Goal: Task Accomplishment & Management: Use online tool/utility

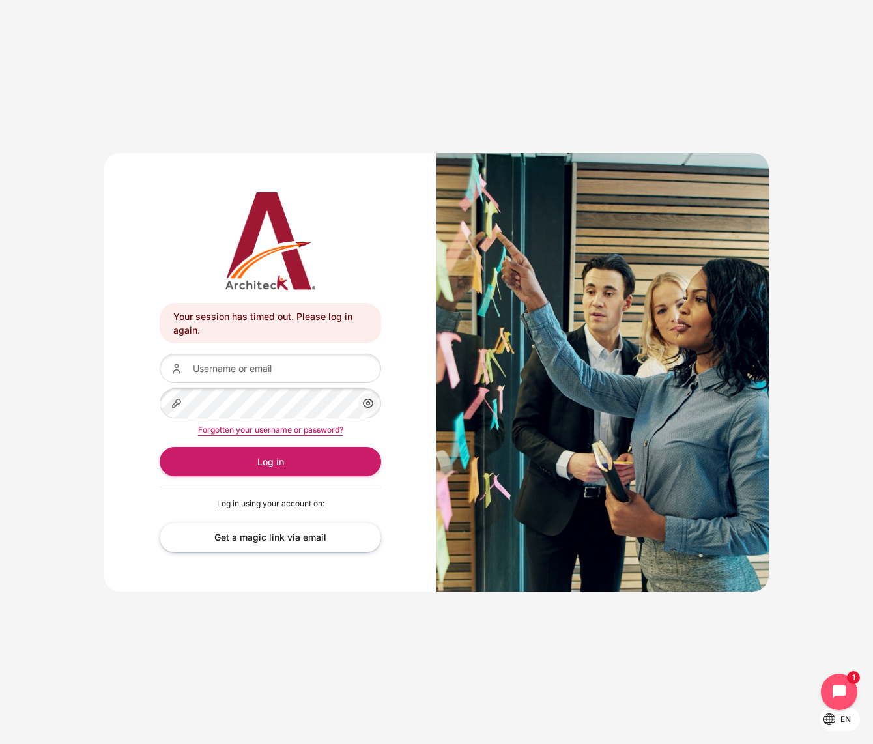
click at [289, 357] on input "Username or email" at bounding box center [271, 368] width 222 height 29
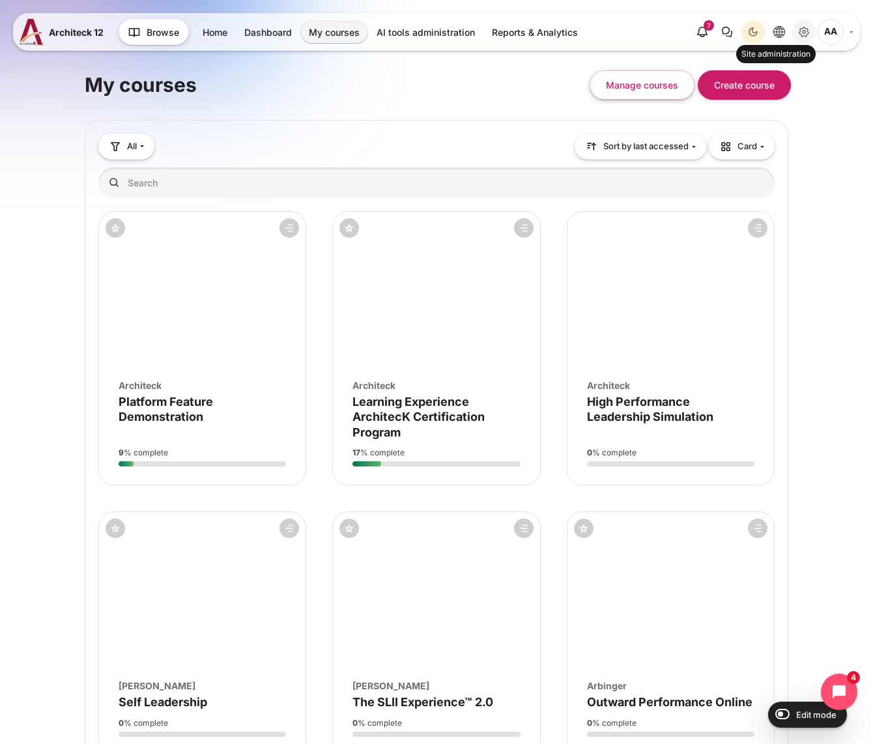
click at [805, 33] on icon "Site administration" at bounding box center [804, 32] width 3 height 3
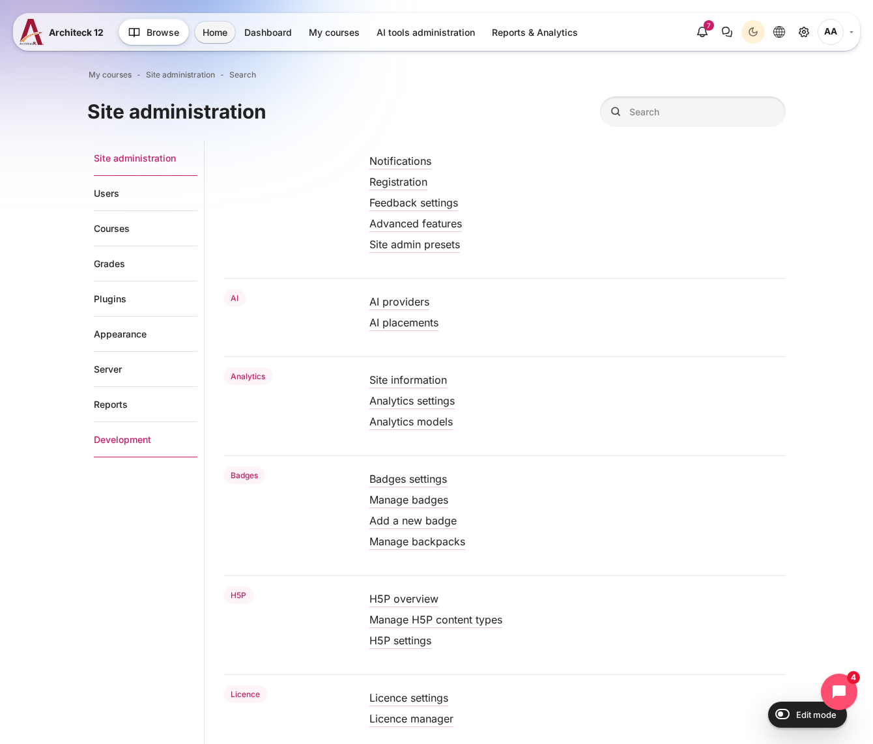
click at [128, 435] on link "Development" at bounding box center [146, 439] width 104 height 35
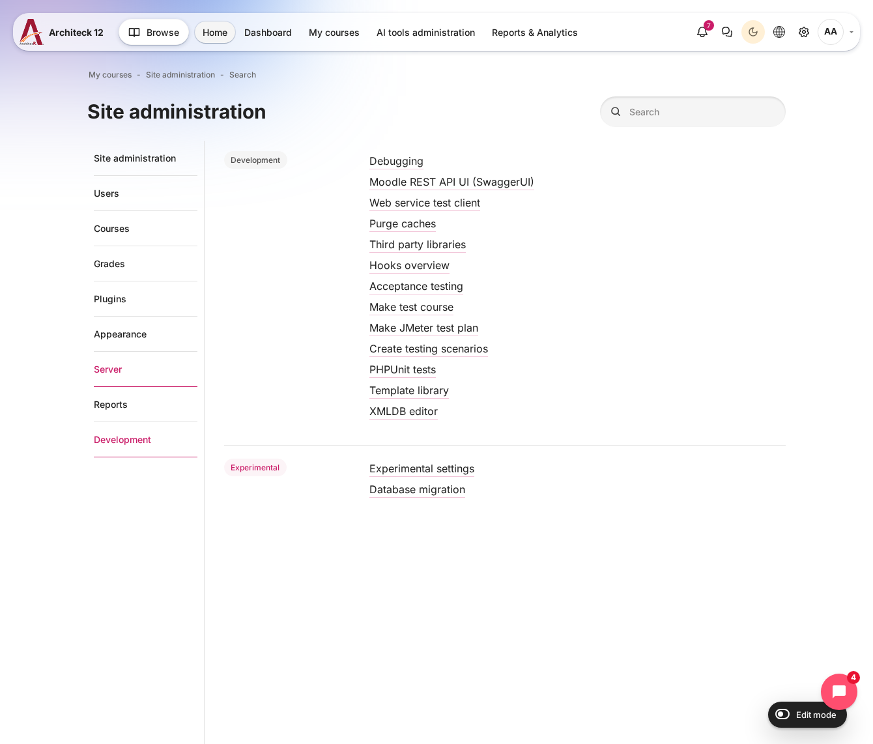
click at [106, 366] on link "Server" at bounding box center [146, 369] width 104 height 35
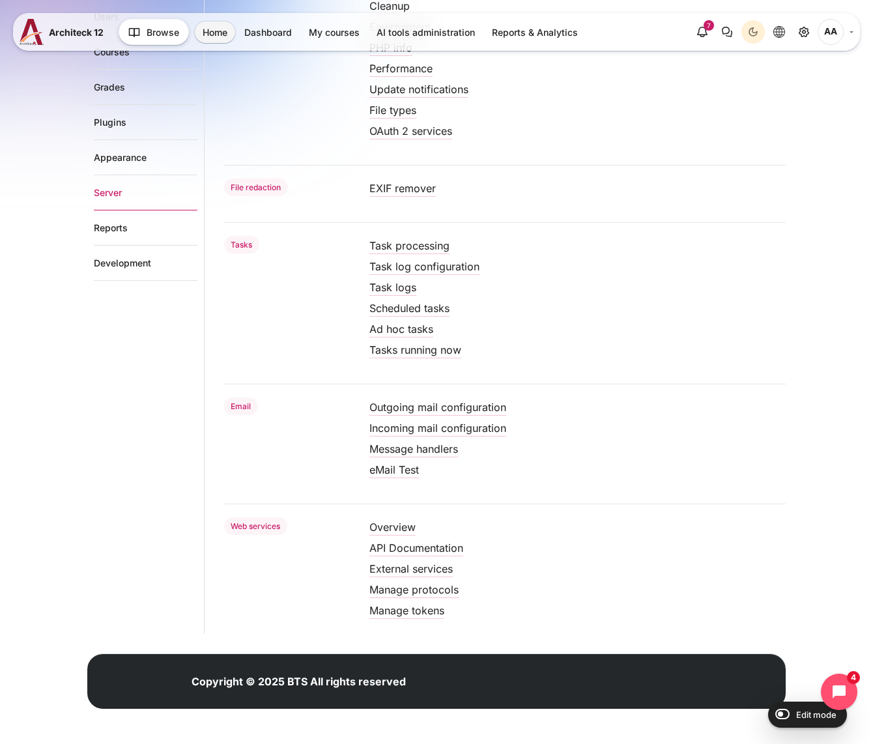
scroll to position [280, 0]
click at [400, 611] on link "Manage tokens" at bounding box center [407, 610] width 75 height 13
click at [406, 570] on link "External services" at bounding box center [411, 569] width 83 height 13
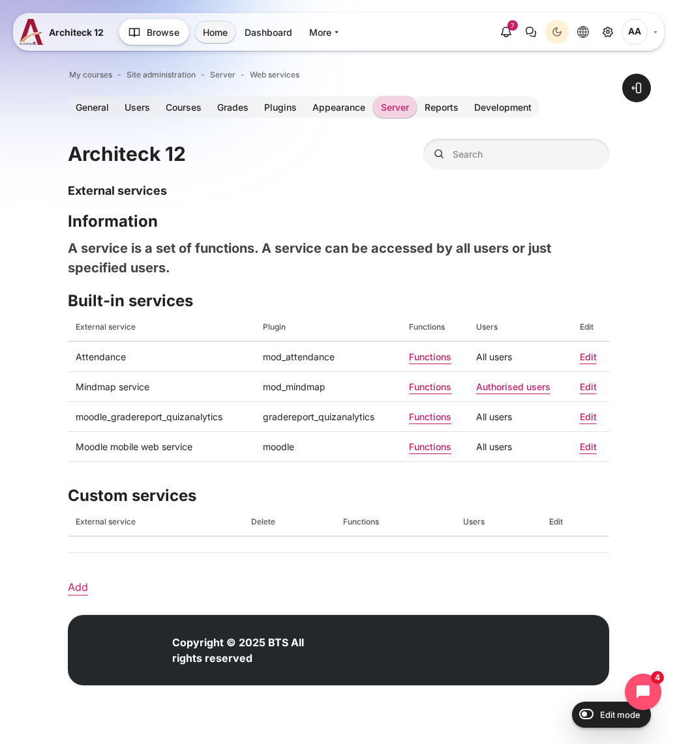
click at [61, 586] on div "Open block drawer" at bounding box center [338, 379] width 677 height 683
click at [69, 586] on link "Add" at bounding box center [78, 587] width 20 height 13
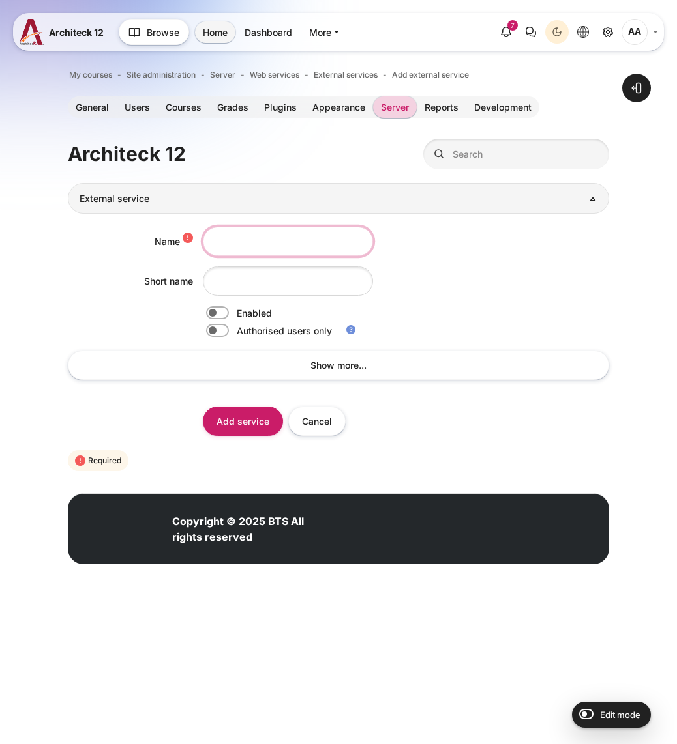
click at [232, 250] on input "Name" at bounding box center [288, 241] width 170 height 29
paste input "StarApp"
type input "StarApp"
click at [478, 278] on div "Content" at bounding box center [406, 281] width 406 height 29
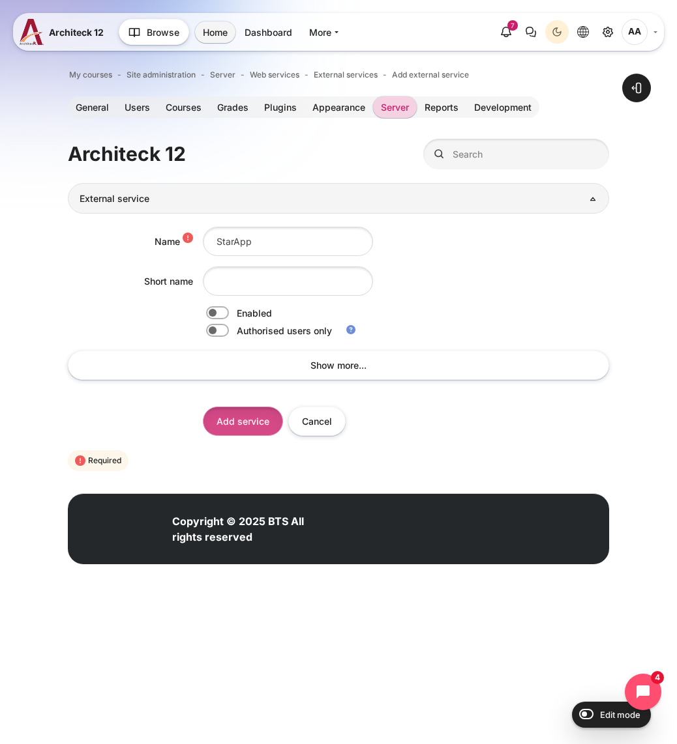
click at [226, 424] on input "Add service" at bounding box center [243, 421] width 80 height 29
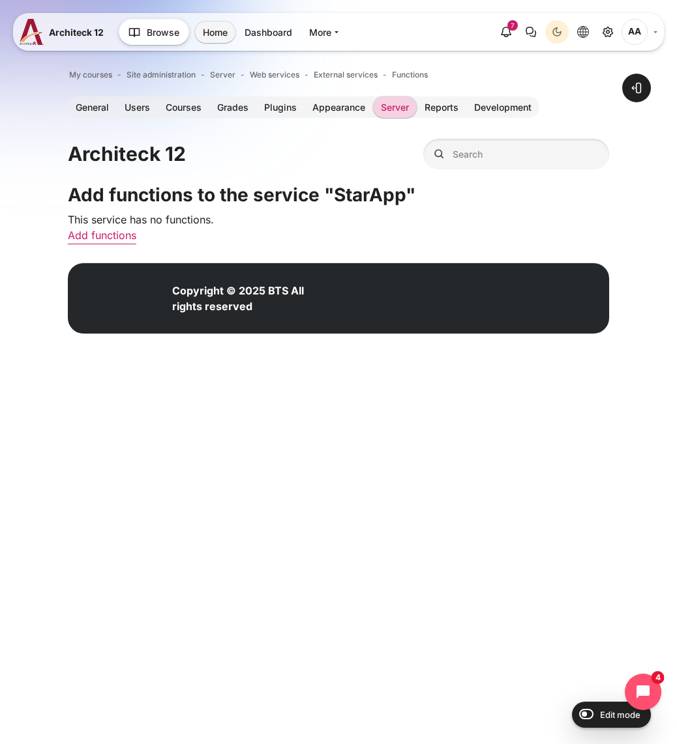
click at [123, 236] on link "Add functions" at bounding box center [102, 235] width 68 height 13
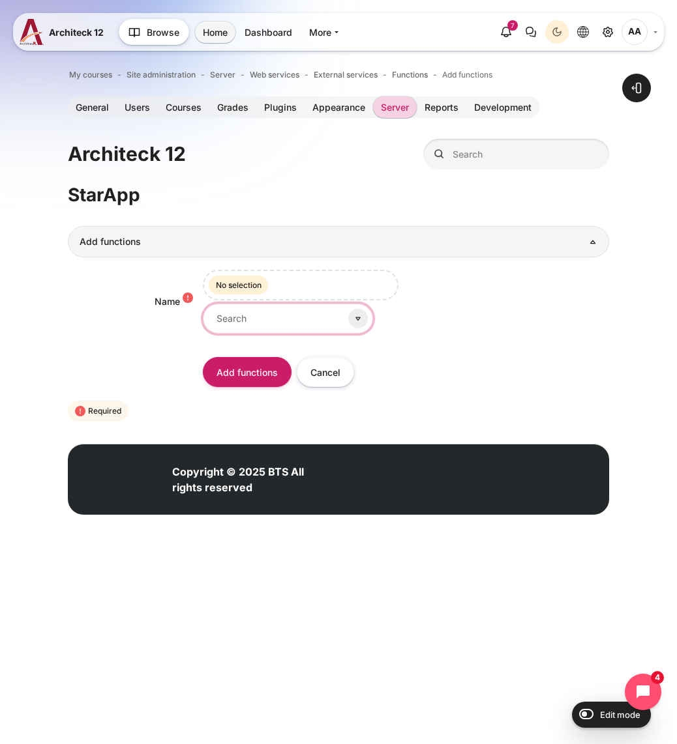
click at [237, 311] on input "Name" at bounding box center [288, 318] width 170 height 29
paste input "core_completion_get_activities_completion_status"
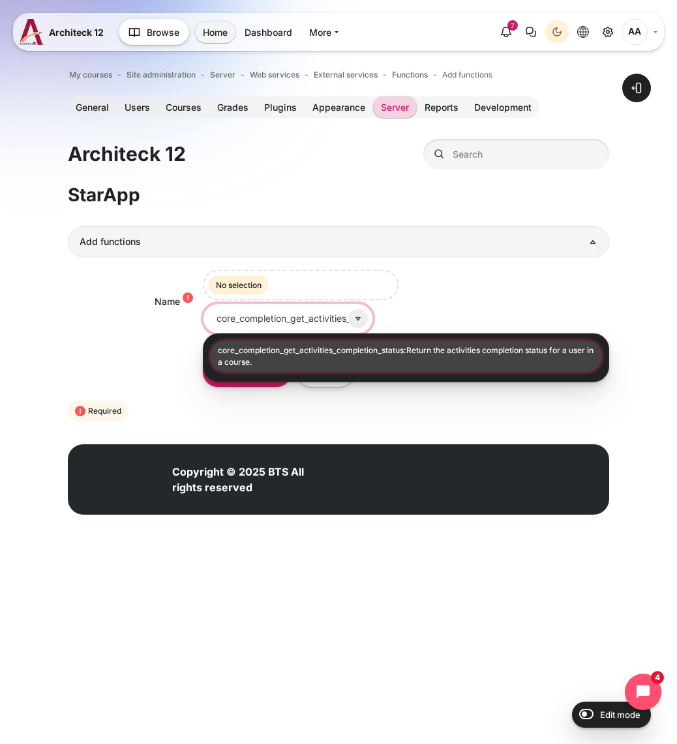
type input "core_completion_get_activities_completion_status"
click at [267, 352] on li "core_completion_get_activities_completion_status:Return the activities completi…" at bounding box center [406, 356] width 392 height 32
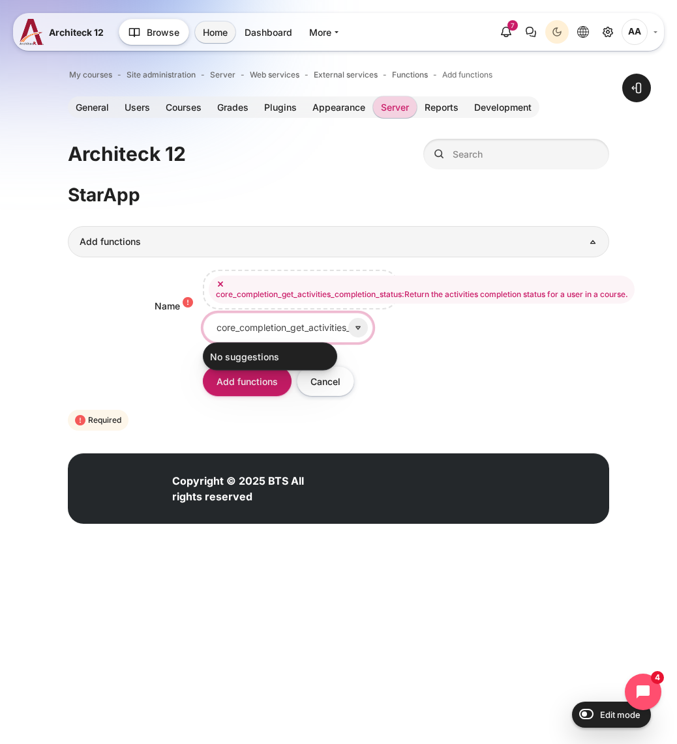
click at [257, 325] on input "core_completion_get_activities_completion_status" at bounding box center [288, 327] width 170 height 29
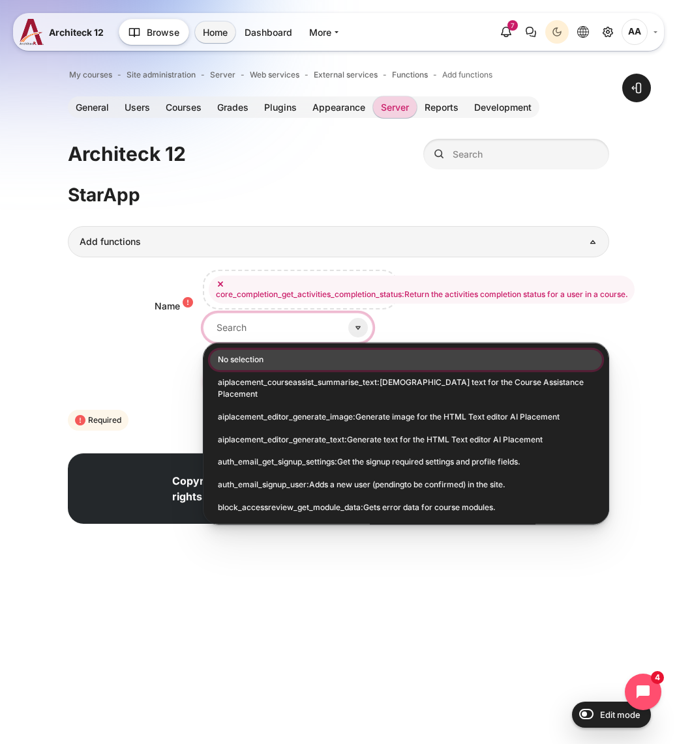
paste input "core_completion_override_activity_completion_status"
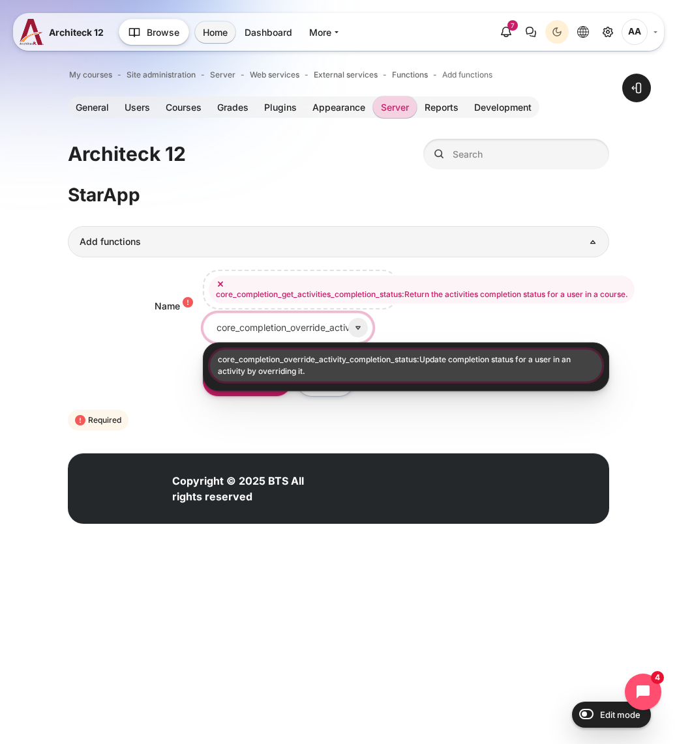
type input "core_completion_override_activity_completion_status"
click at [297, 360] on li "core_completion_override_activity_completion_status:Update completion status fo…" at bounding box center [406, 365] width 392 height 32
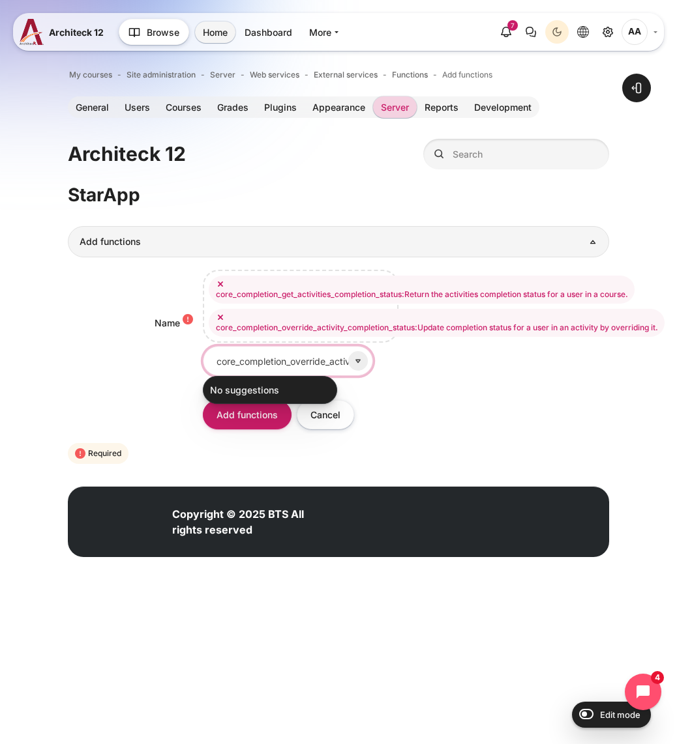
click at [306, 365] on input "core_completion_override_activity_completion_status" at bounding box center [288, 360] width 170 height 29
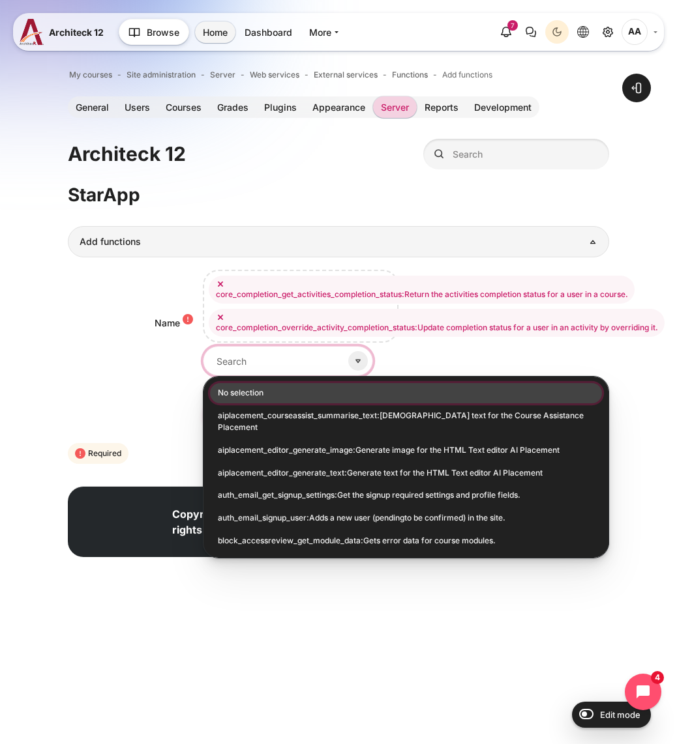
click at [276, 357] on input "Name" at bounding box center [288, 360] width 170 height 29
paste input "core_course_get_course_module"
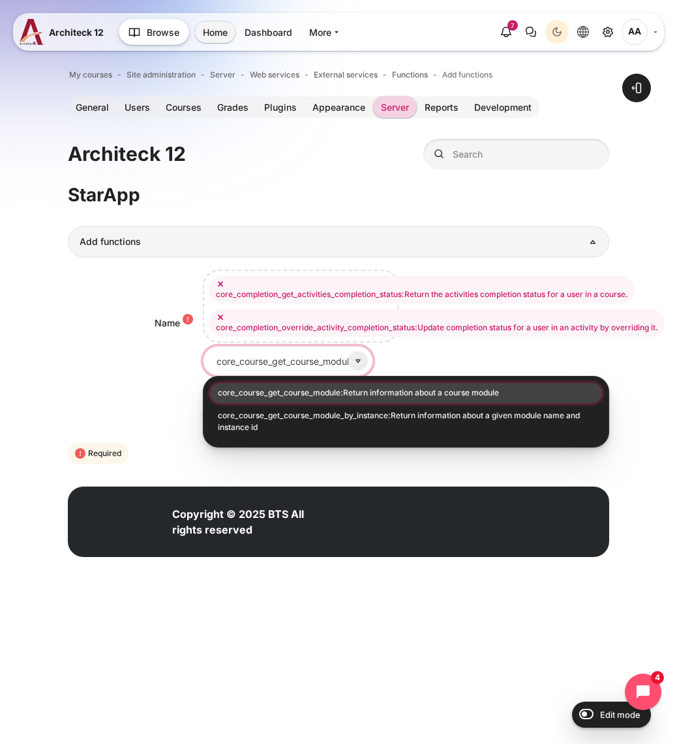
type input "core_course_get_course_module"
click at [289, 389] on li "core_course_get_course_module:Return information about a course module" at bounding box center [406, 393] width 392 height 20
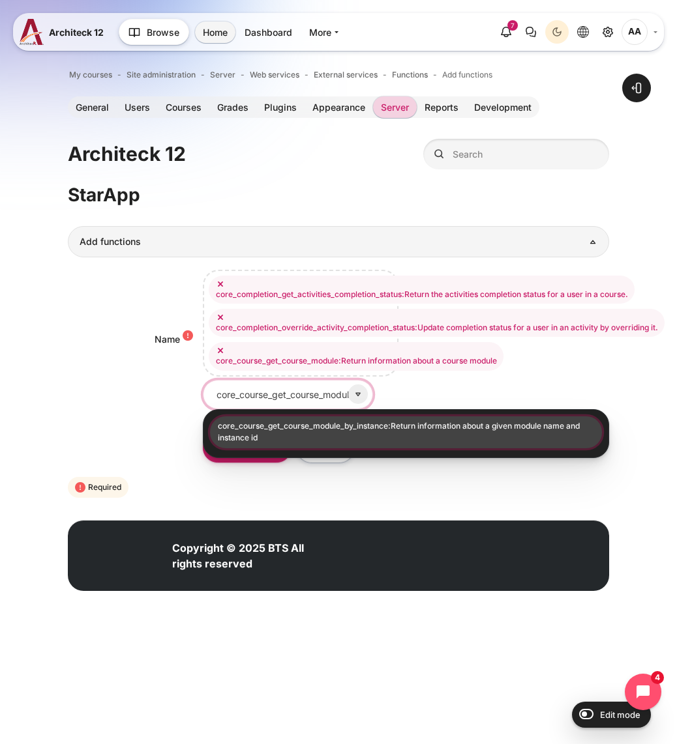
click at [312, 392] on input "core_course_get_course_module" at bounding box center [288, 394] width 170 height 29
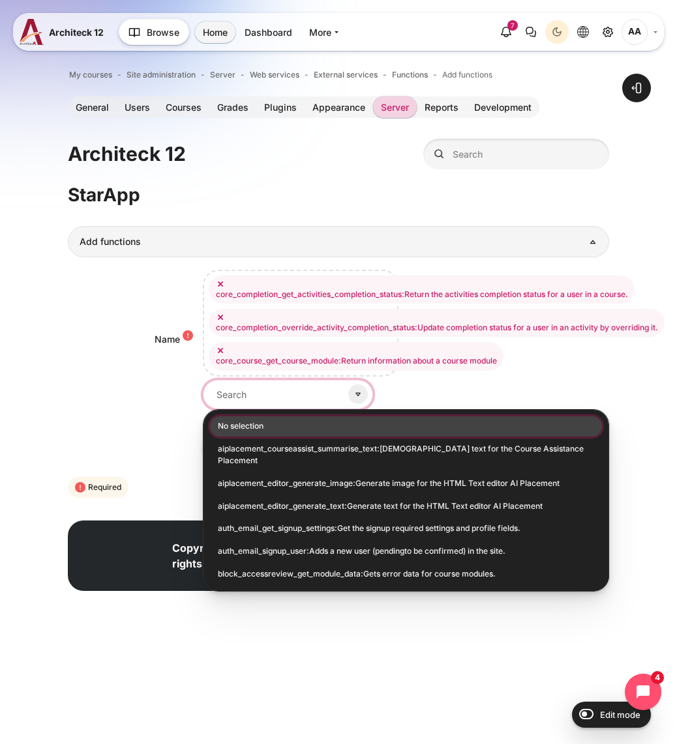
paste input "core_course_get_course_module_by_instance"
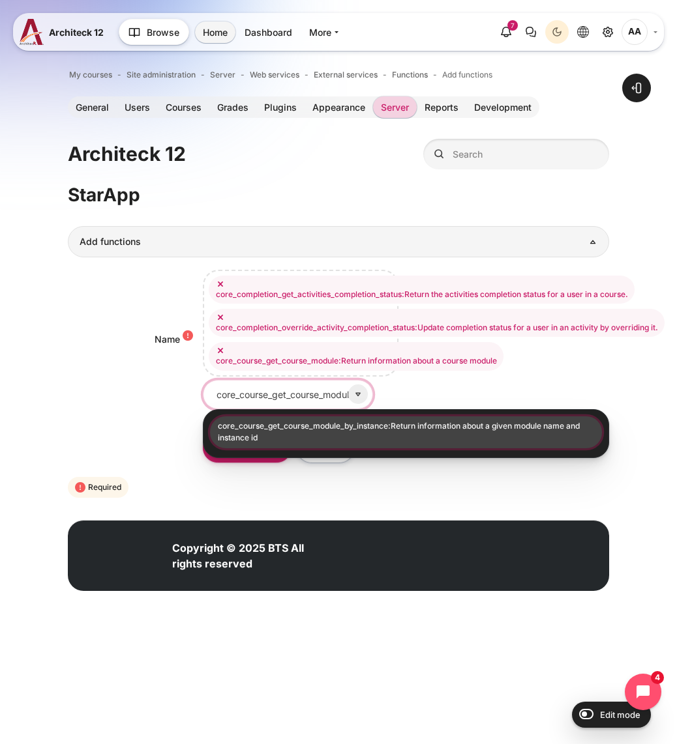
type input "core_course_get_course_module_by_instance"
click at [332, 432] on li "core_course_get_course_module_by_instance:Return information about a given modu…" at bounding box center [406, 433] width 392 height 32
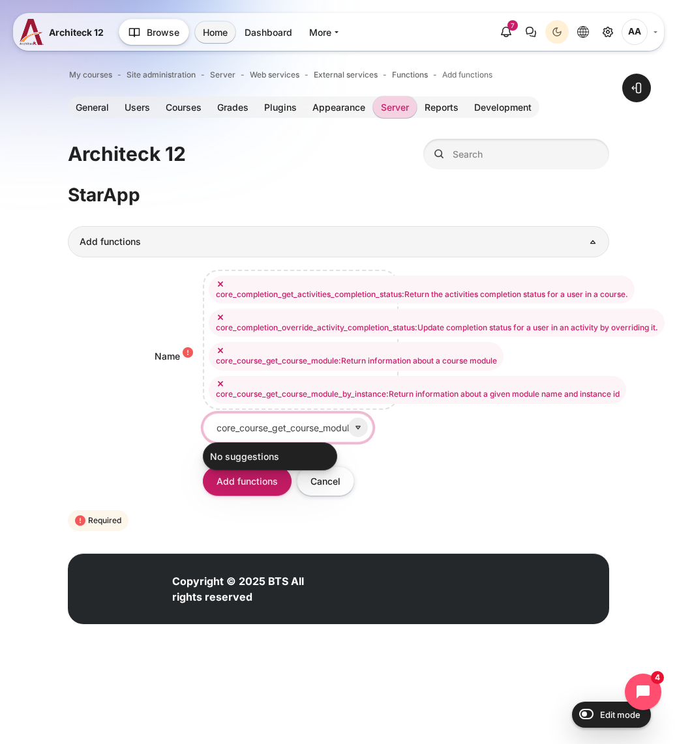
drag, startPoint x: 257, startPoint y: 424, endPoint x: 267, endPoint y: 401, distance: 24.8
click at [257, 423] on input "core_course_get_course_module_by_instance" at bounding box center [288, 427] width 170 height 29
paste input "core_course_get_courses_by_field"
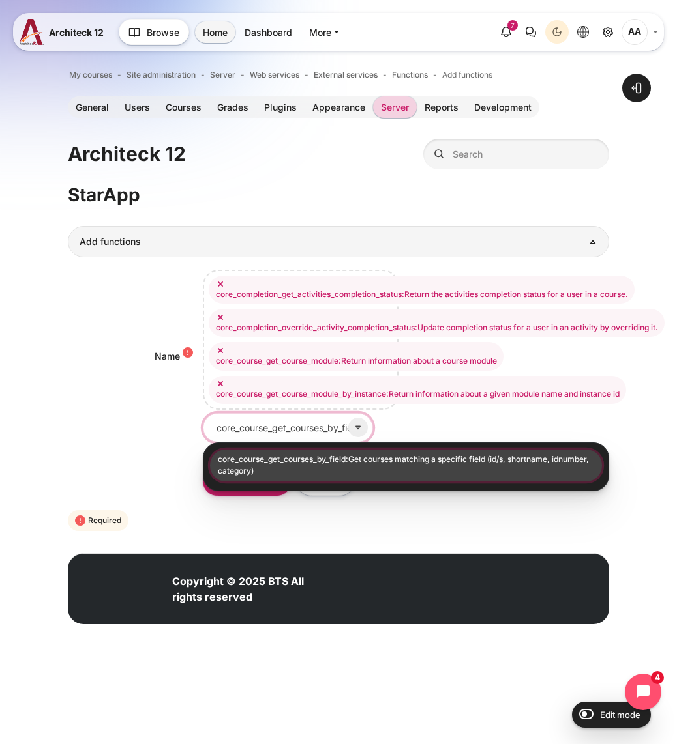
type input "core_course_get_courses_by_field"
click at [304, 461] on li "core_course_get_courses_by_field:Get courses matching a specific field (id/s, s…" at bounding box center [406, 466] width 392 height 32
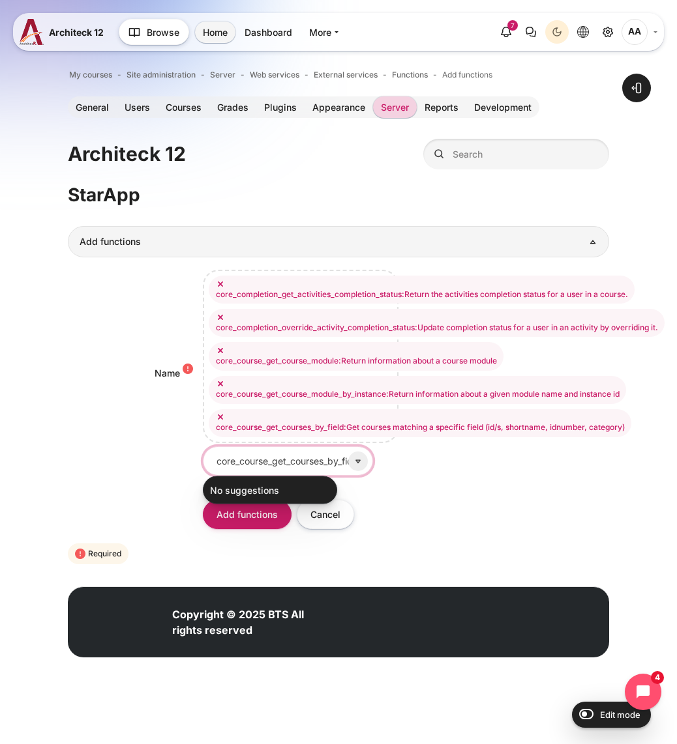
click at [248, 461] on input "core_course_get_courses_by_field" at bounding box center [288, 461] width 170 height 29
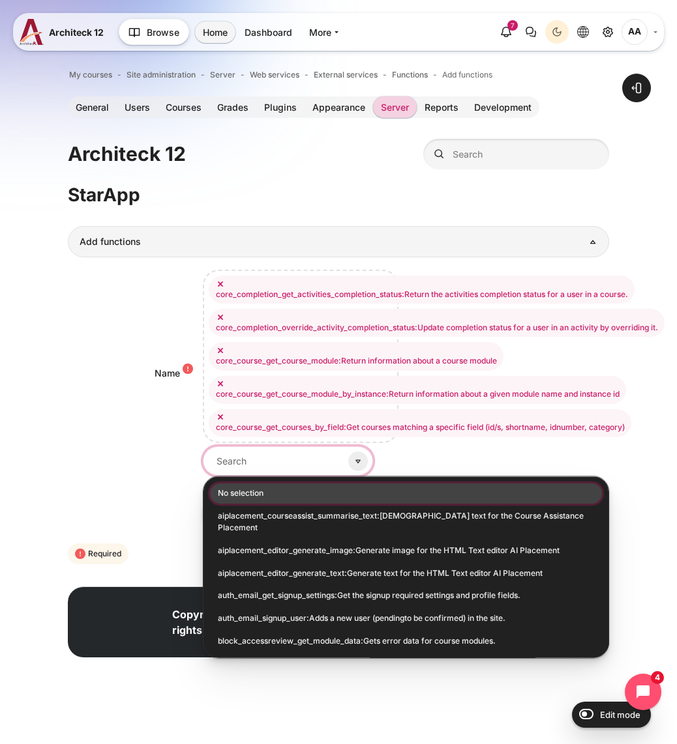
paste input "core_course_get_module"
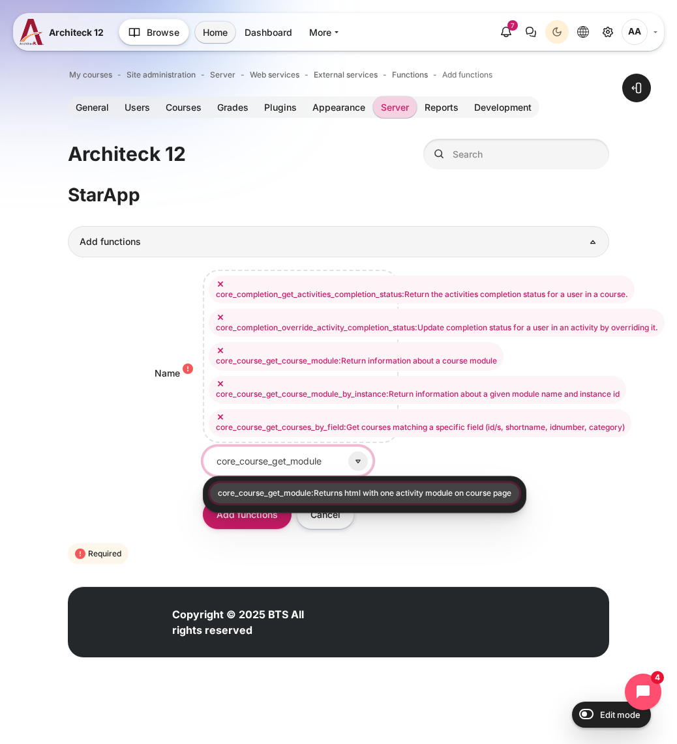
type input "core_course_get_module"
click at [300, 495] on li "core_course_get_module:Returns html with one activity module on course page" at bounding box center [364, 493] width 309 height 20
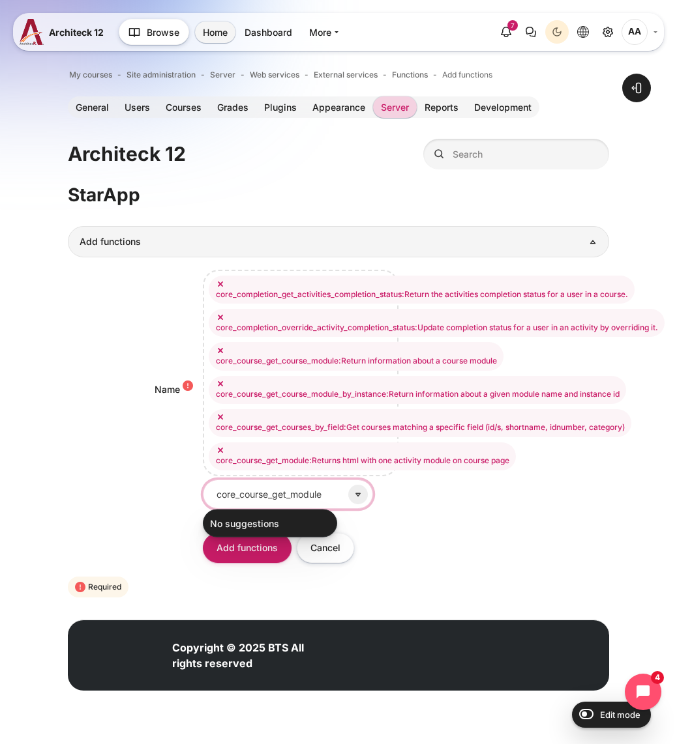
click at [290, 491] on input "core_course_get_module" at bounding box center [288, 494] width 170 height 29
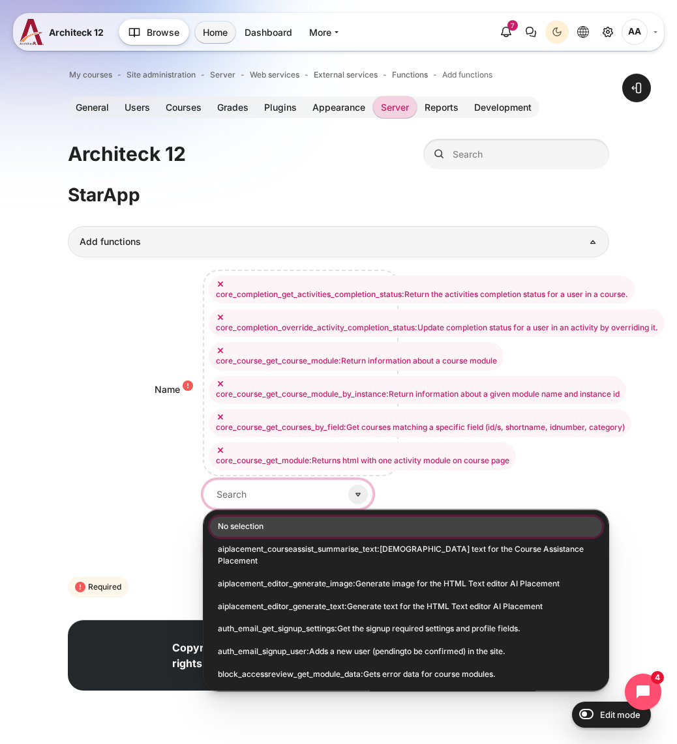
click at [287, 497] on input "Name" at bounding box center [288, 494] width 170 height 29
paste input "core_enrol_get_enrolled_users"
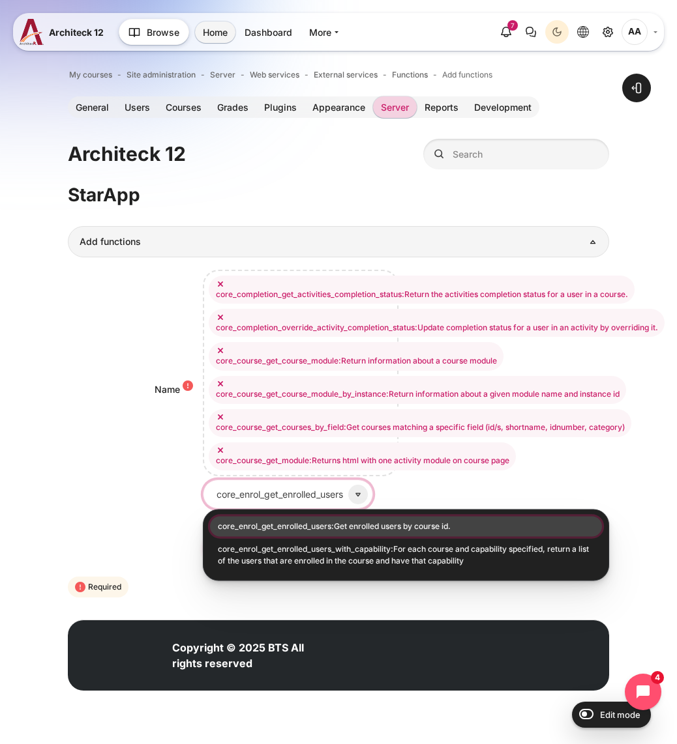
type input "core_enrol_get_enrolled_users"
click at [304, 524] on li "core_enrol_get_enrolled_users:Get enrolled users by course id." at bounding box center [406, 526] width 392 height 20
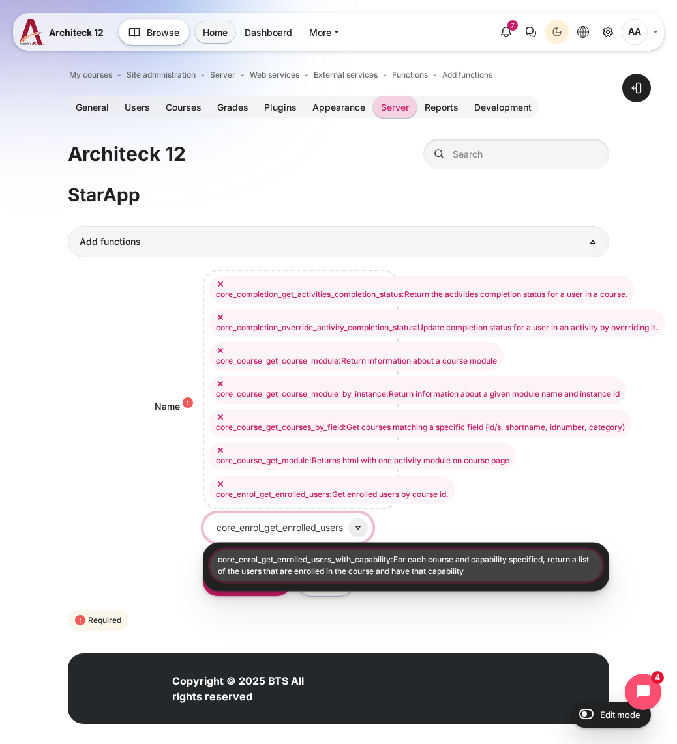
click at [319, 531] on input "core_enrol_get_enrolled_users" at bounding box center [288, 527] width 170 height 29
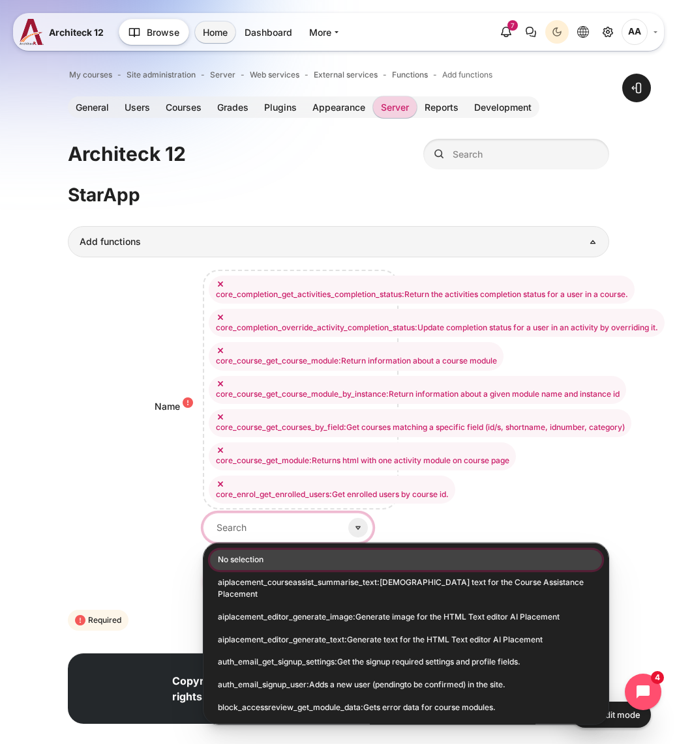
paste input "core_group_add_group_members"
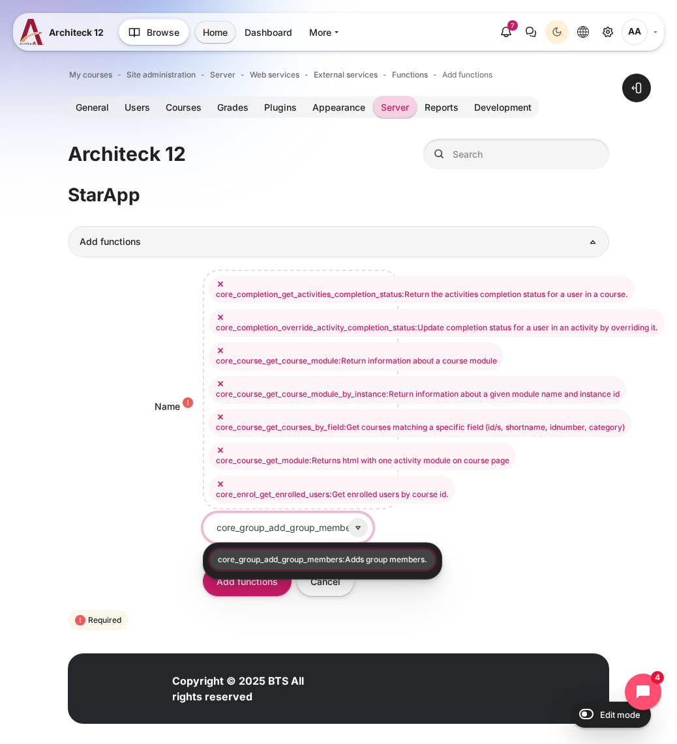
type input "core_group_add_group_members"
click at [365, 556] on li "core_group_add_group_members:Adds group members." at bounding box center [322, 559] width 225 height 20
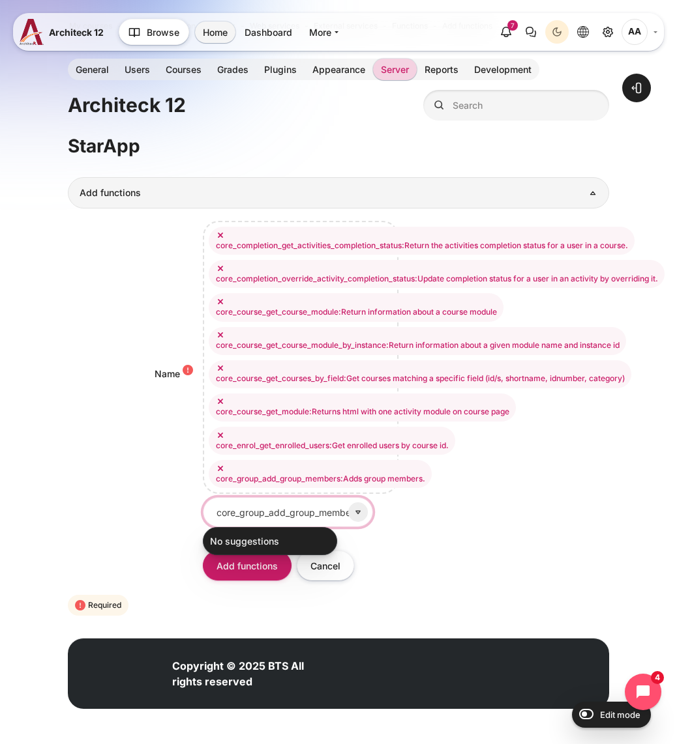
scroll to position [48, 0]
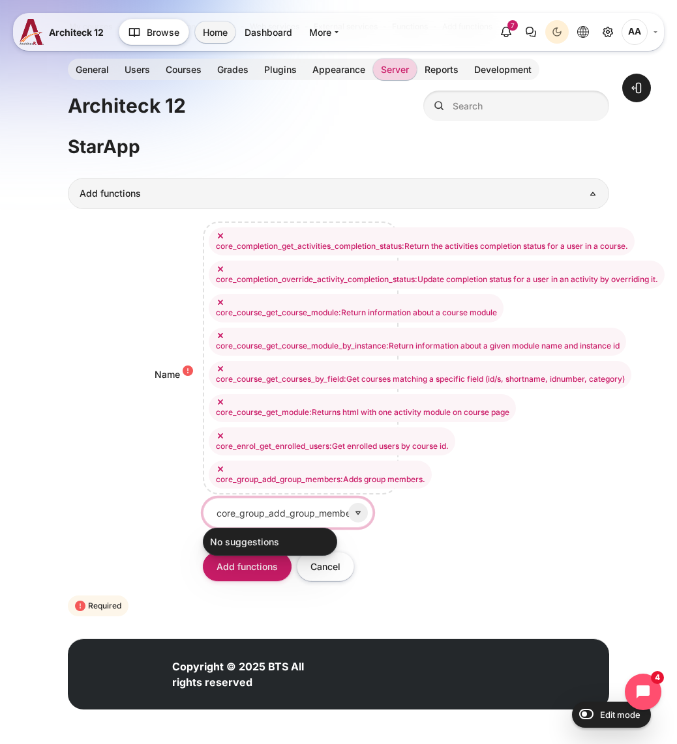
click at [275, 505] on input "core_group_add_group_members" at bounding box center [288, 512] width 170 height 29
click at [274, 515] on input "core_group_add_group_members" at bounding box center [288, 512] width 170 height 29
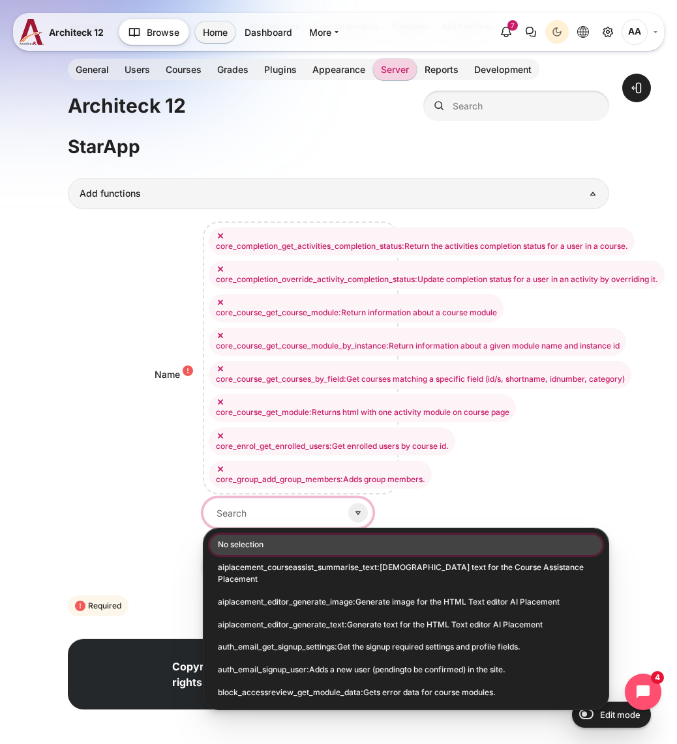
paste input "core_group_get_course_groups"
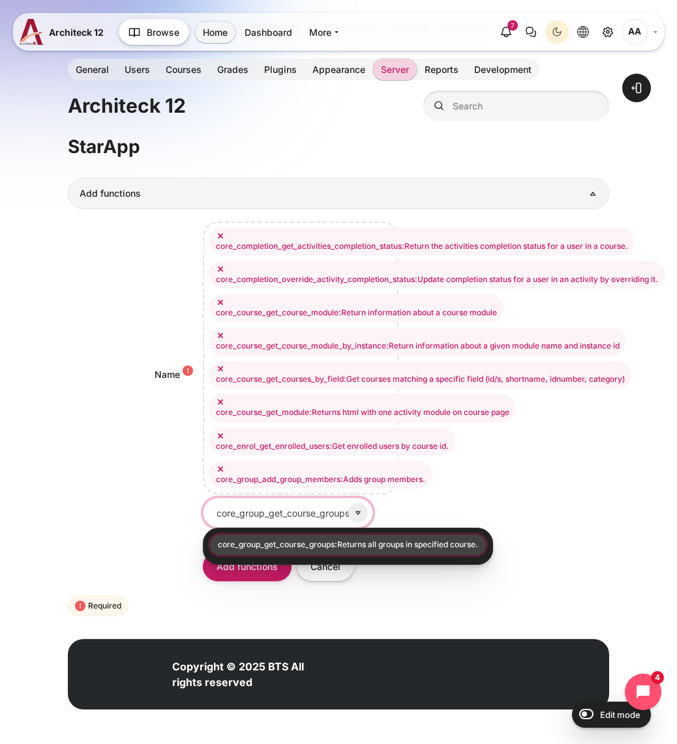
type input "core_group_get_course_groups"
click at [317, 543] on li "core_group_get_course_groups:Returns all groups in specified course." at bounding box center [348, 545] width 276 height 20
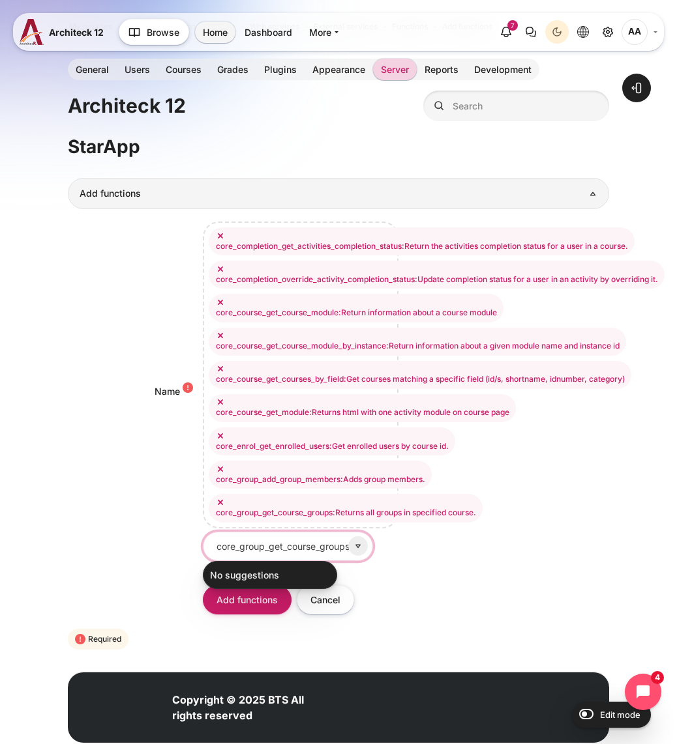
click at [291, 542] on input "core_group_get_course_groups" at bounding box center [288, 546] width 170 height 29
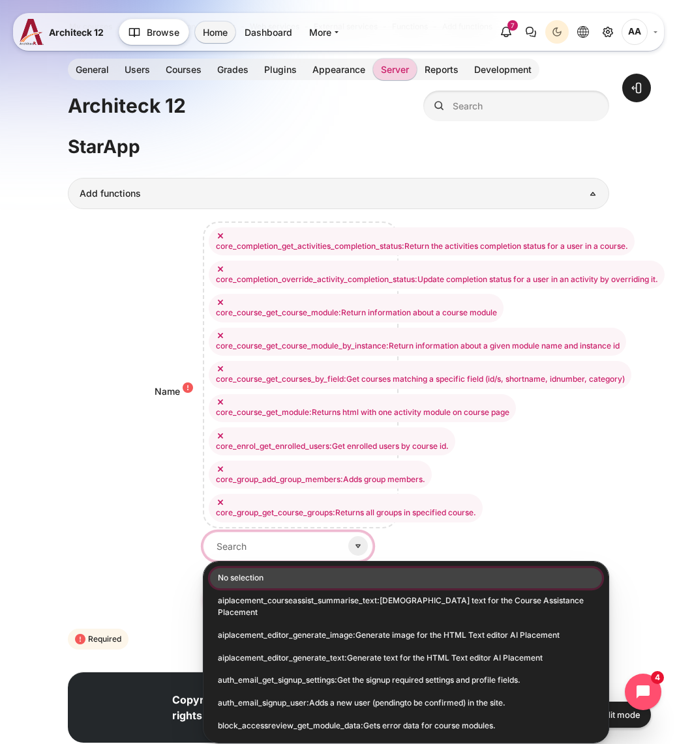
paste input "core_group_get_course_user_groups"
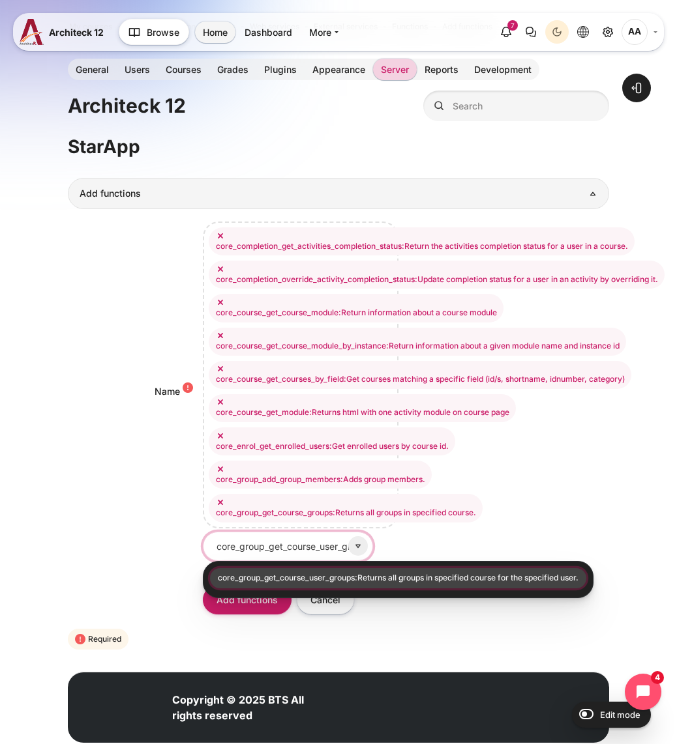
type input "core_group_get_course_user_groups"
click at [317, 576] on li "core_group_get_course_user_groups:Returns all groups in specified course for th…" at bounding box center [398, 578] width 376 height 20
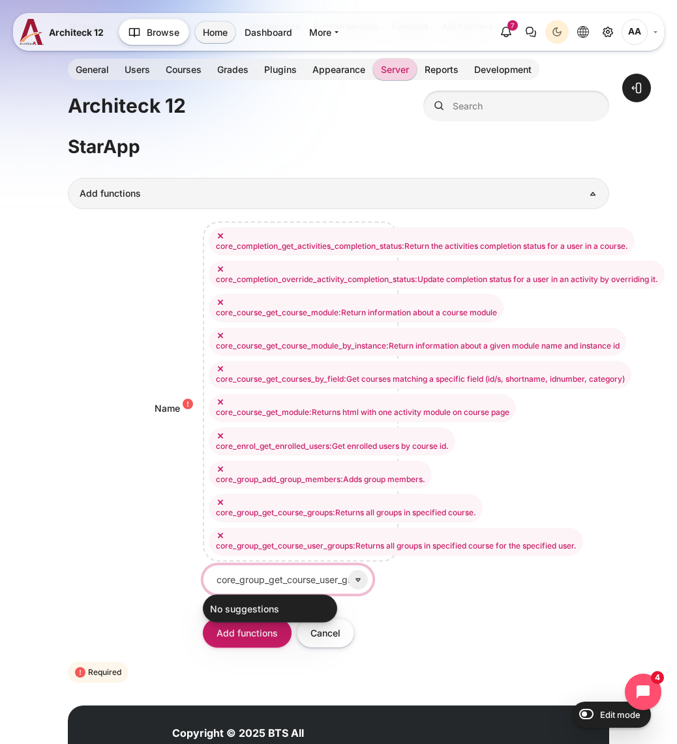
click at [280, 581] on input "core_group_get_course_user_groups" at bounding box center [288, 579] width 170 height 29
paste input "core_group_get_group_members"
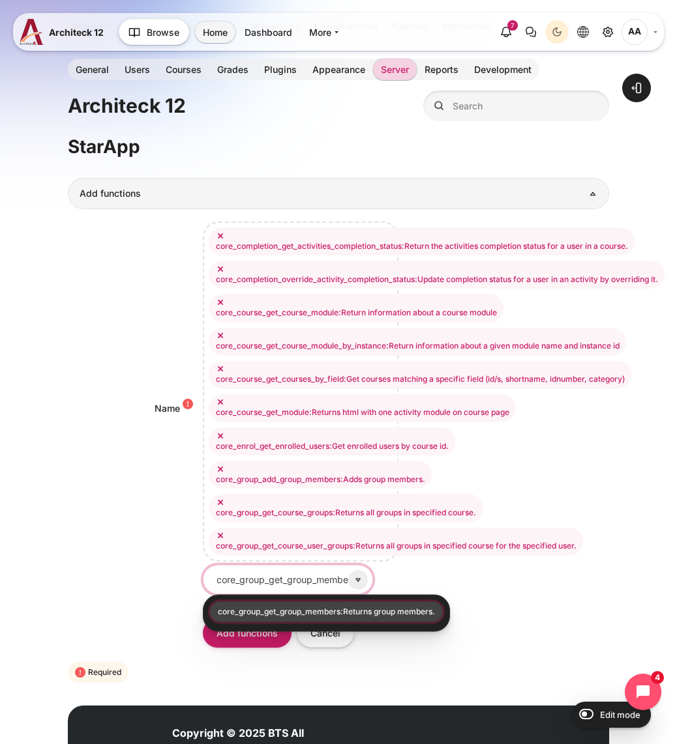
type input "core_group_get_group_members"
click at [304, 615] on li "core_group_get_group_members:Returns group members." at bounding box center [326, 612] width 233 height 20
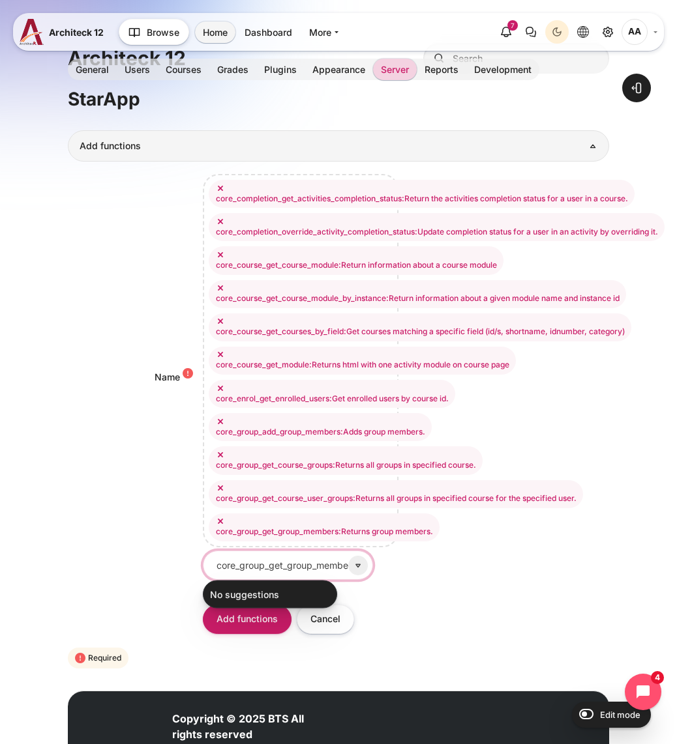
scroll to position [97, 0]
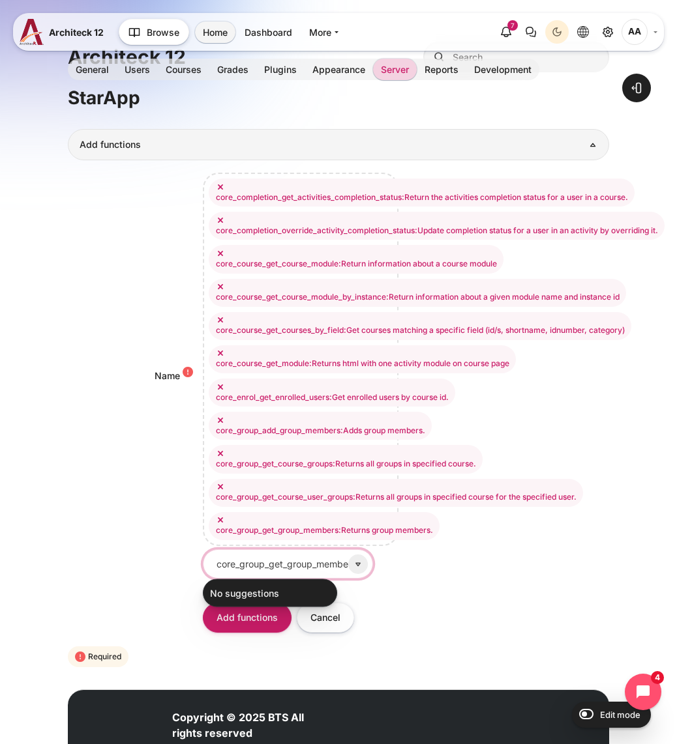
click at [265, 565] on input "core_group_get_group_members" at bounding box center [288, 563] width 170 height 29
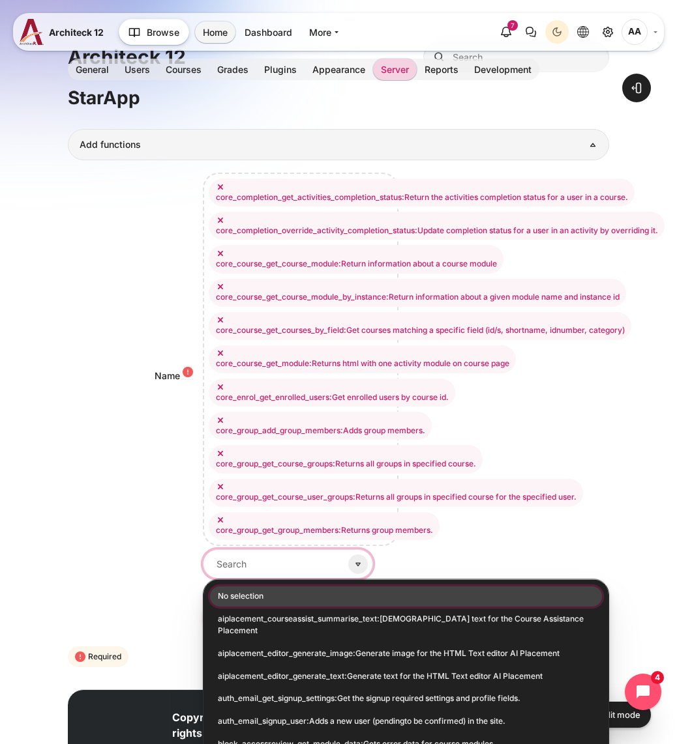
paste input "core_role_assign_roles"
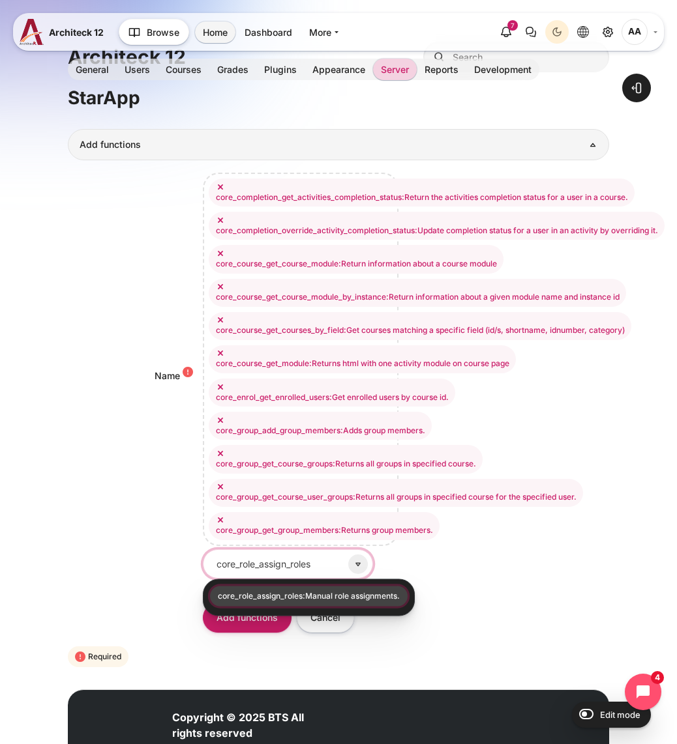
type input "core_role_assign_roles"
click at [299, 596] on li "core_role_assign_roles:Manual role assignments." at bounding box center [309, 596] width 198 height 20
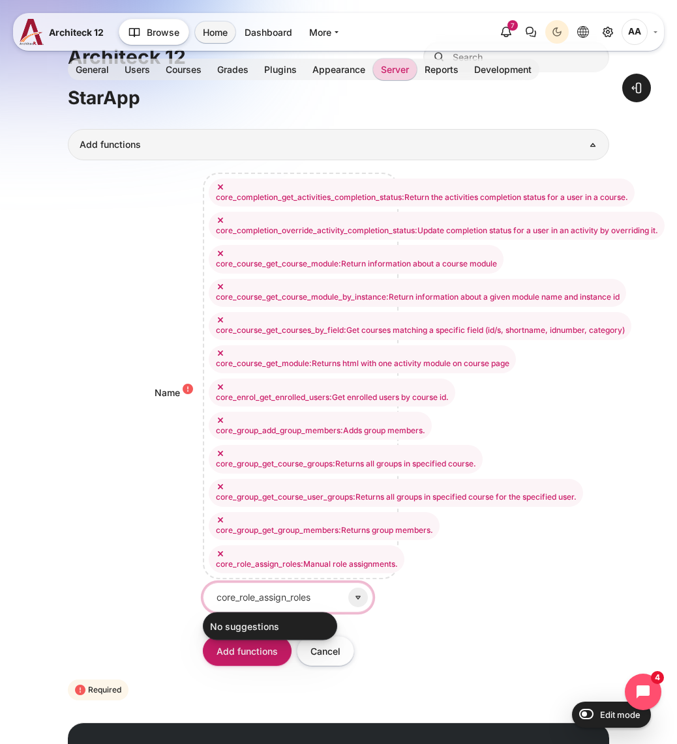
click at [291, 601] on input "core_role_assign_roles" at bounding box center [288, 597] width 170 height 29
paste input "core_user_create_users"
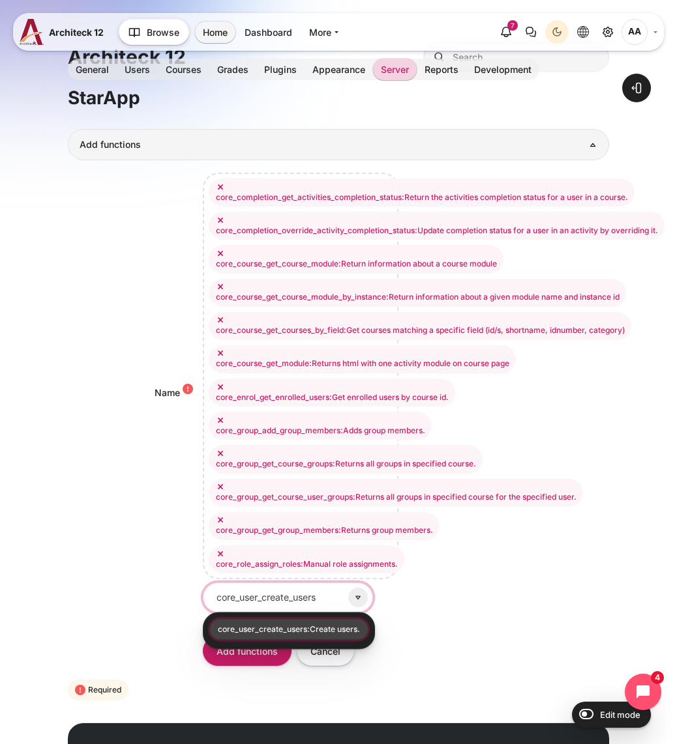
type input "core_user_create_users"
click at [330, 624] on li "core_user_create_users:Create users." at bounding box center [289, 629] width 158 height 20
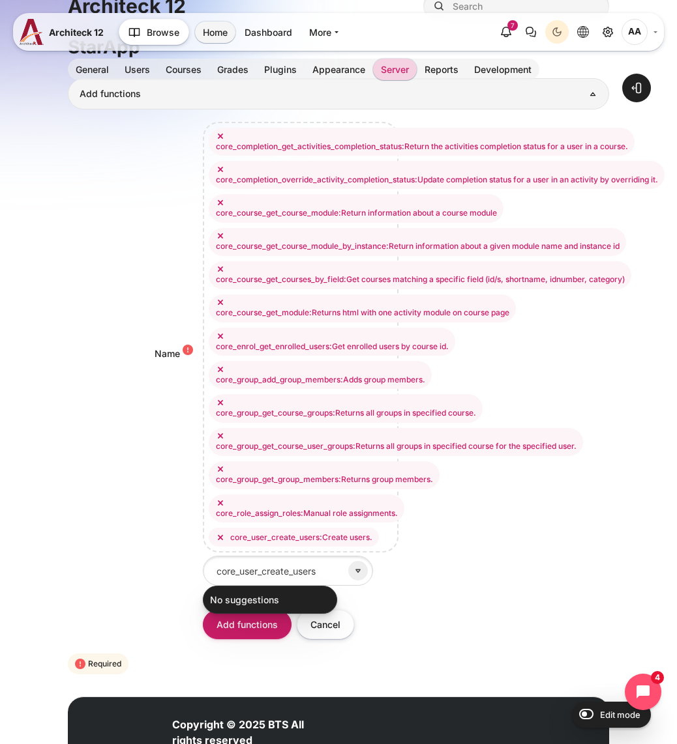
scroll to position [194, 0]
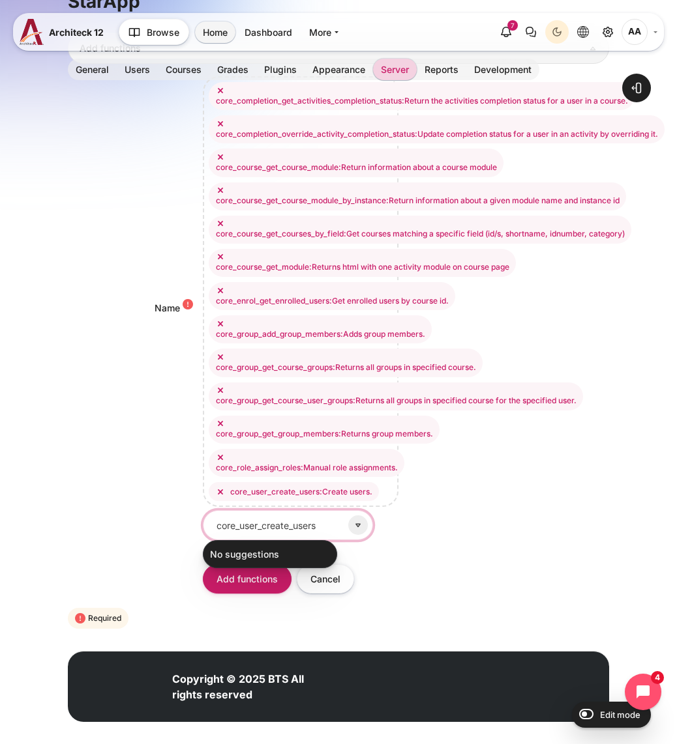
click at [273, 532] on input "core_user_create_users" at bounding box center [288, 524] width 170 height 29
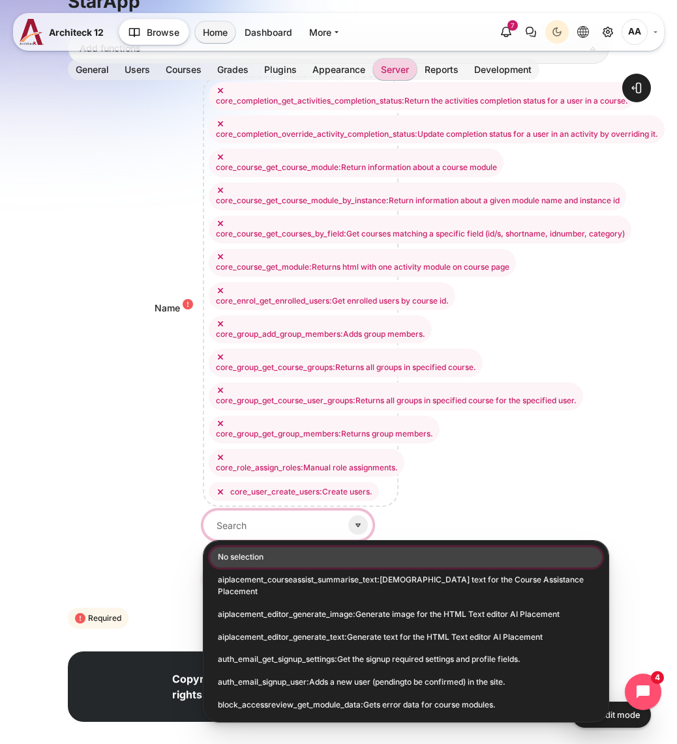
paste input "core_user_get_users"
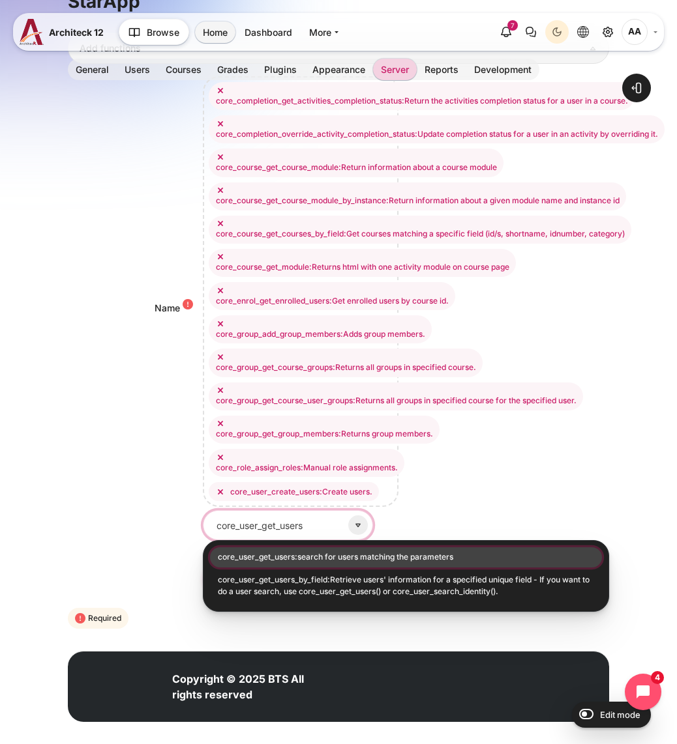
type input "core_user_get_users"
click at [306, 559] on li "core_user_get_users:search for users matching the parameters" at bounding box center [406, 558] width 392 height 20
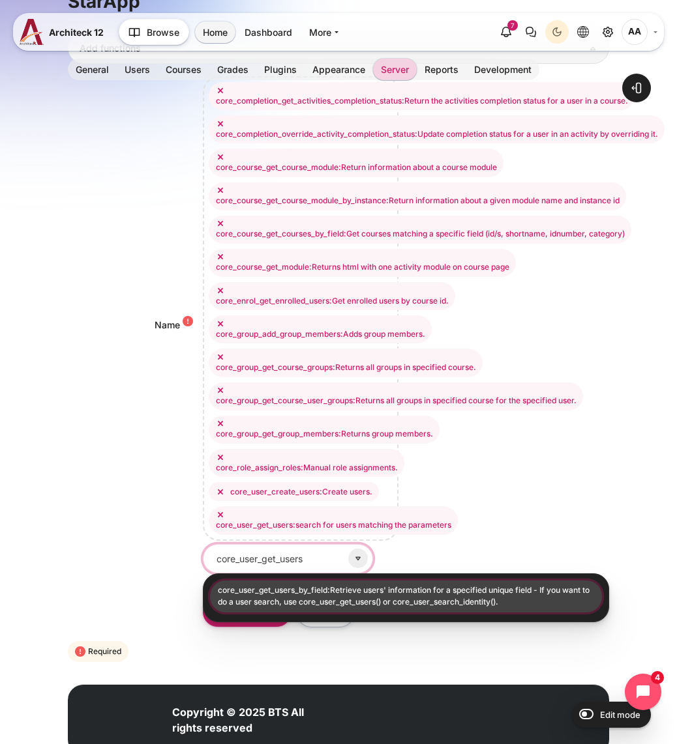
click at [305, 554] on input "core_user_get_users" at bounding box center [288, 558] width 170 height 29
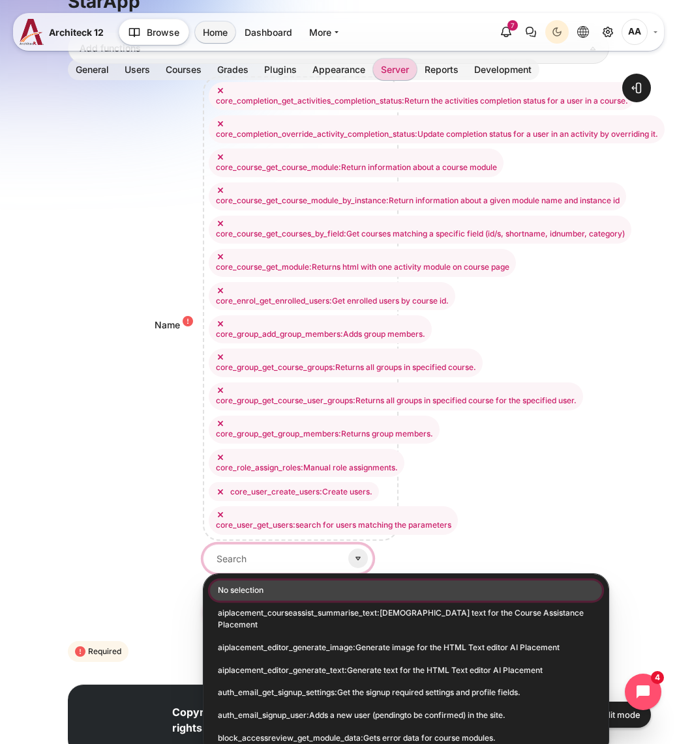
paste input "core_user_get_users_by_field"
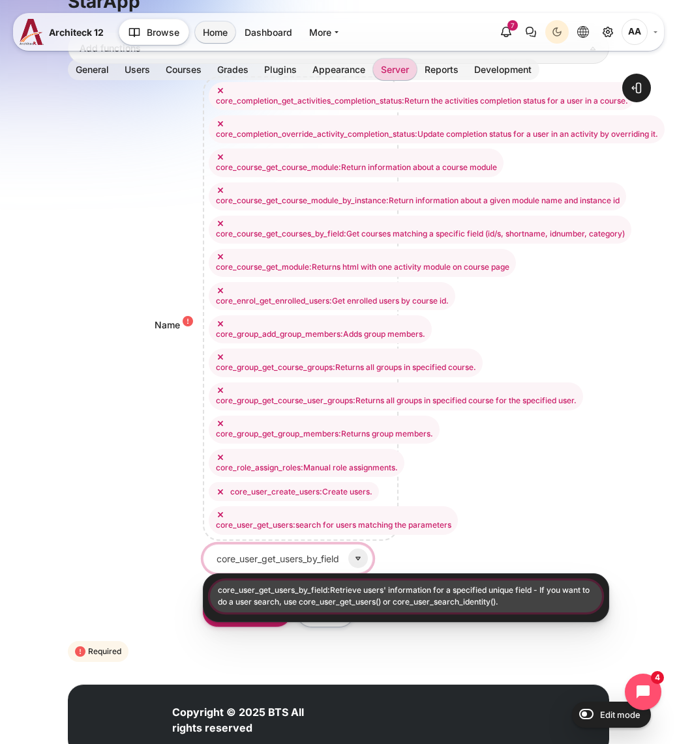
type input "core_user_get_users_by_field"
click at [350, 587] on li "core_user_get_users_by_field:Retrieve users' information for a specified unique…" at bounding box center [406, 597] width 392 height 32
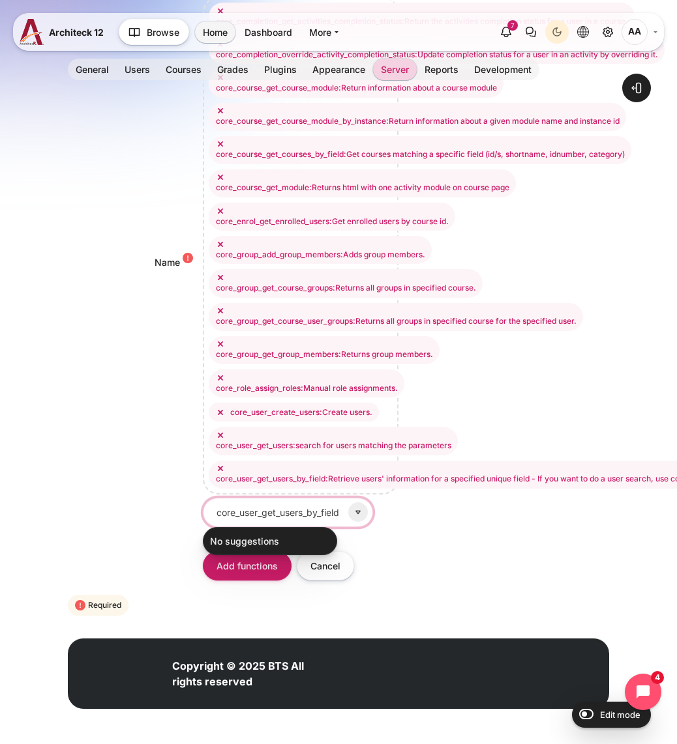
scroll to position [272, 0]
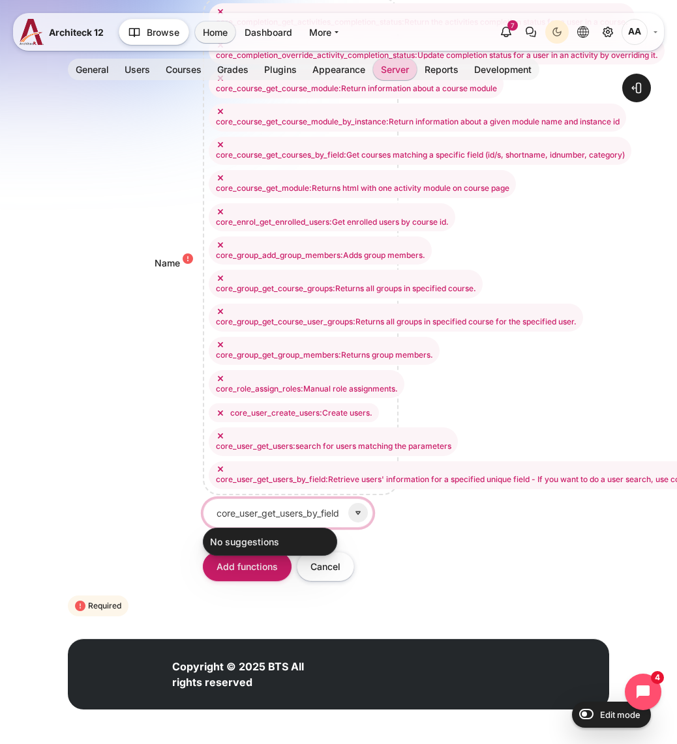
click at [259, 506] on input "core_user_get_users_by_field" at bounding box center [288, 513] width 170 height 29
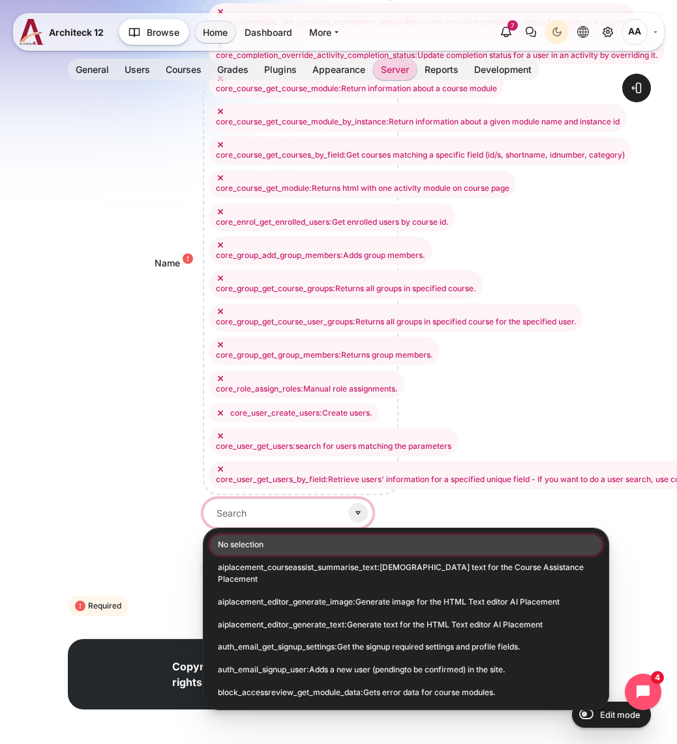
paste input "enrol_manual_enrol_users"
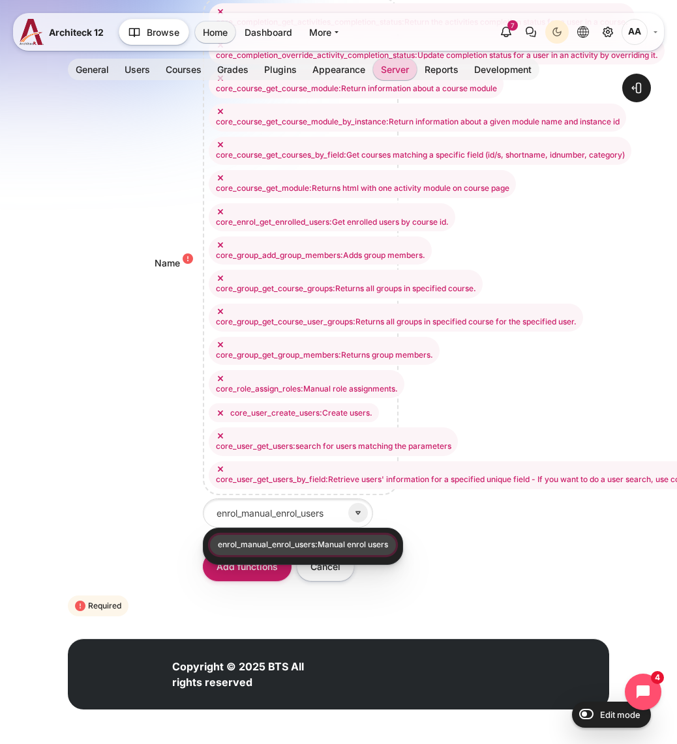
click at [491, 518] on div "No selection aiplacement_courseassist_summarise_text:Summarise text for the Cou…" at bounding box center [406, 262] width 406 height 531
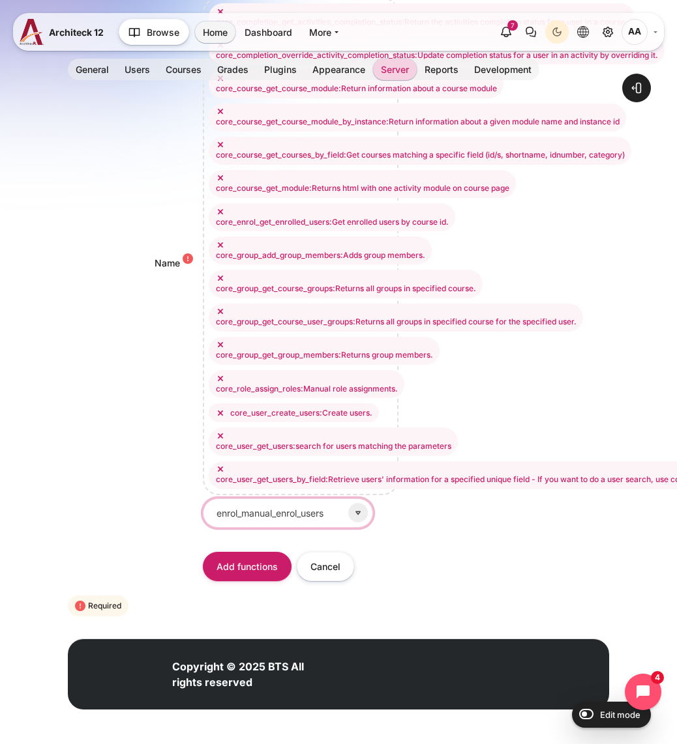
click at [297, 514] on input "enrol_manual_enrol_users" at bounding box center [288, 513] width 170 height 29
click at [344, 518] on input "enrol_manual_enrol_users" at bounding box center [288, 513] width 170 height 29
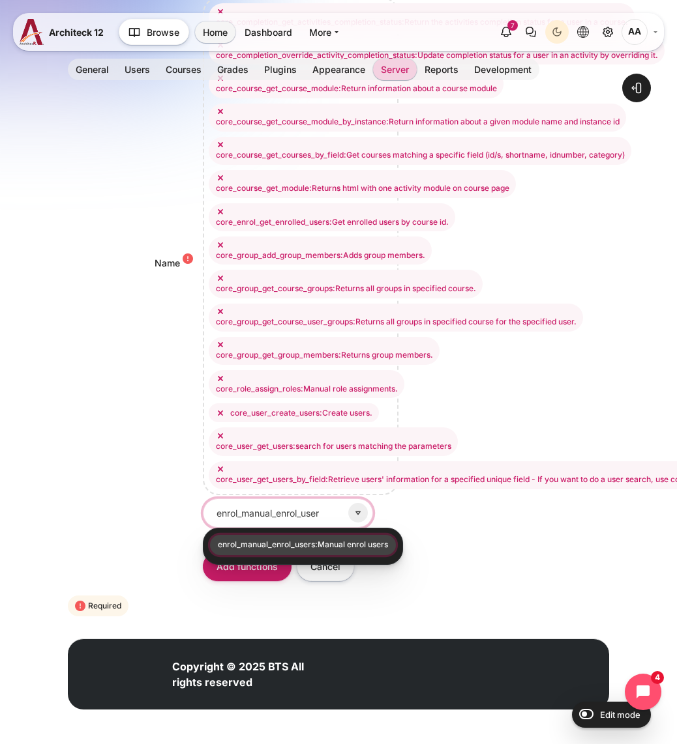
type input "enrol_manual_enrol_users"
click at [332, 541] on li "enrol_manual_enrol_users:Manual enrol users" at bounding box center [303, 545] width 186 height 20
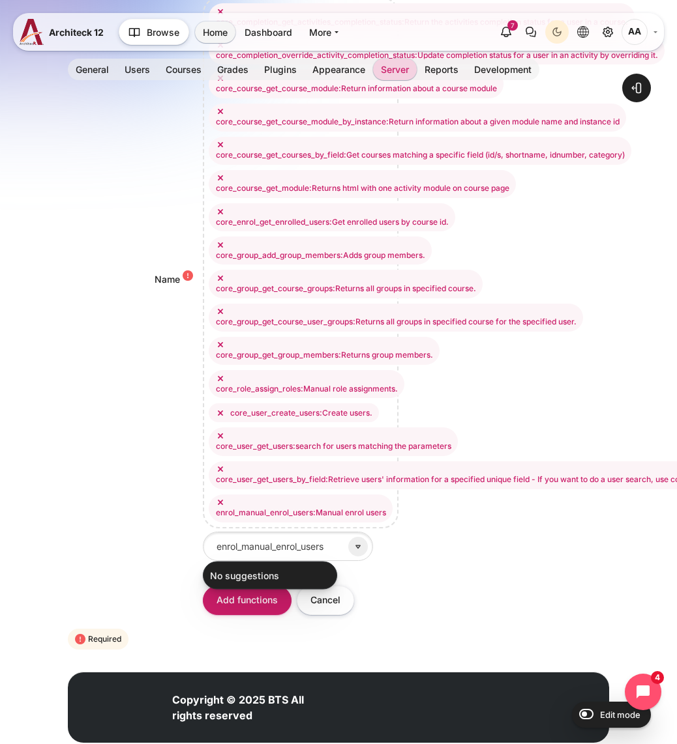
click at [484, 541] on div "No selection aiplacement_courseassist_summarise_text:Summarise text for the Cou…" at bounding box center [406, 279] width 406 height 564
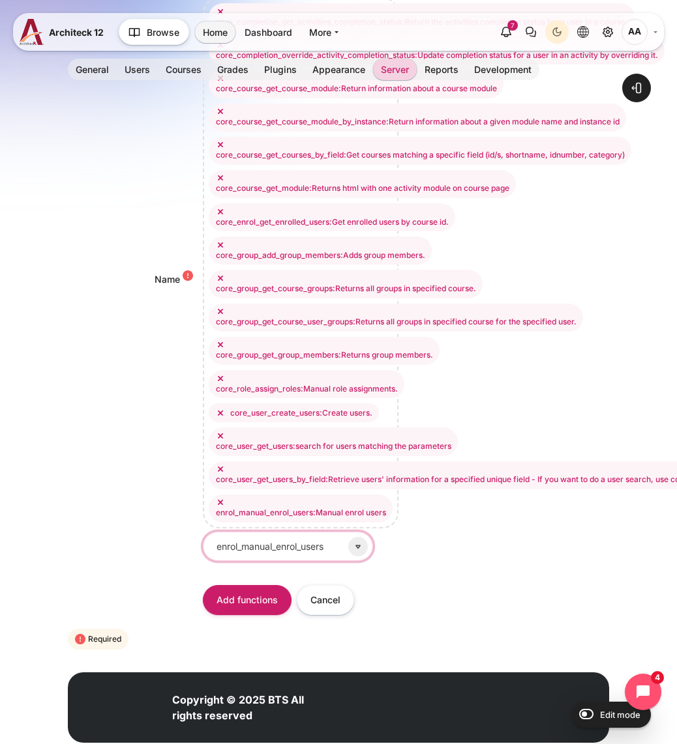
click at [292, 542] on input "enrol_manual_enrol_users" at bounding box center [288, 546] width 170 height 29
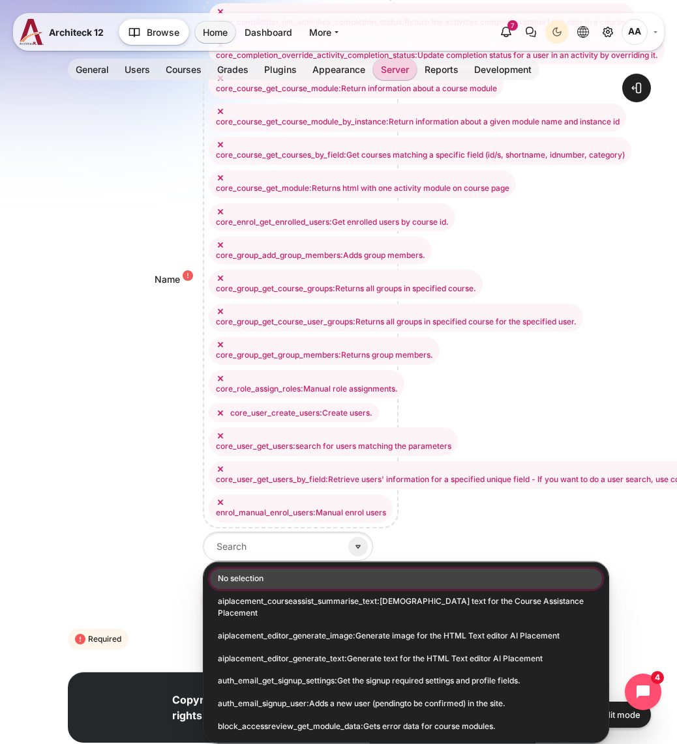
click at [556, 525] on div "No selection aiplacement_courseassist_summarise_text:Summarise text for the Cou…" at bounding box center [406, 279] width 406 height 564
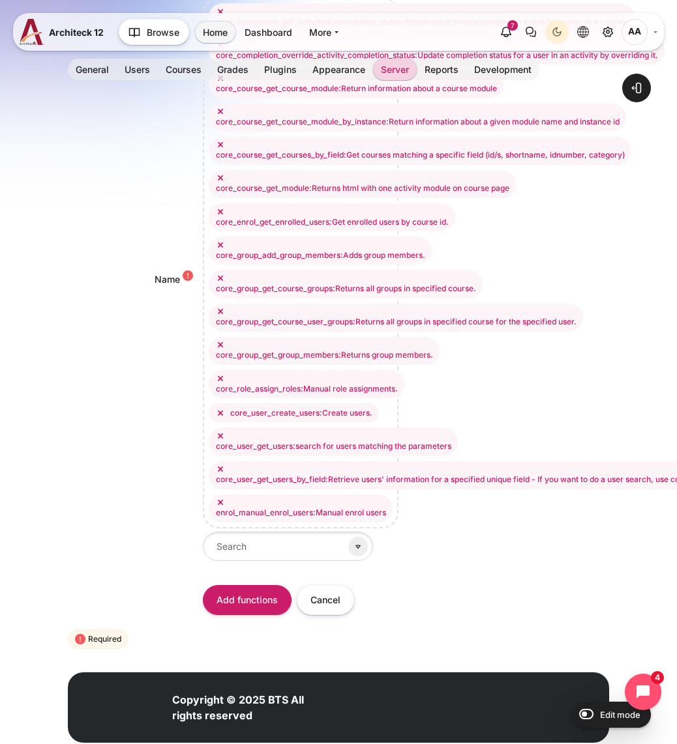
click at [470, 512] on div "No selection aiplacement_courseassist_summarise_text:Summarise text for the Cou…" at bounding box center [406, 279] width 406 height 564
click at [255, 608] on input "Add functions" at bounding box center [247, 599] width 89 height 29
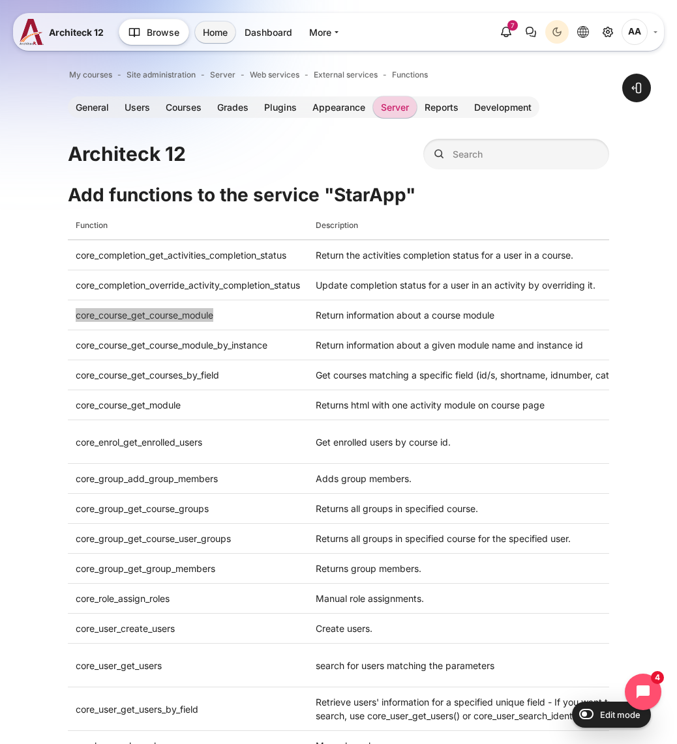
click at [308, 308] on td "core_course_get_course_module" at bounding box center [188, 315] width 240 height 30
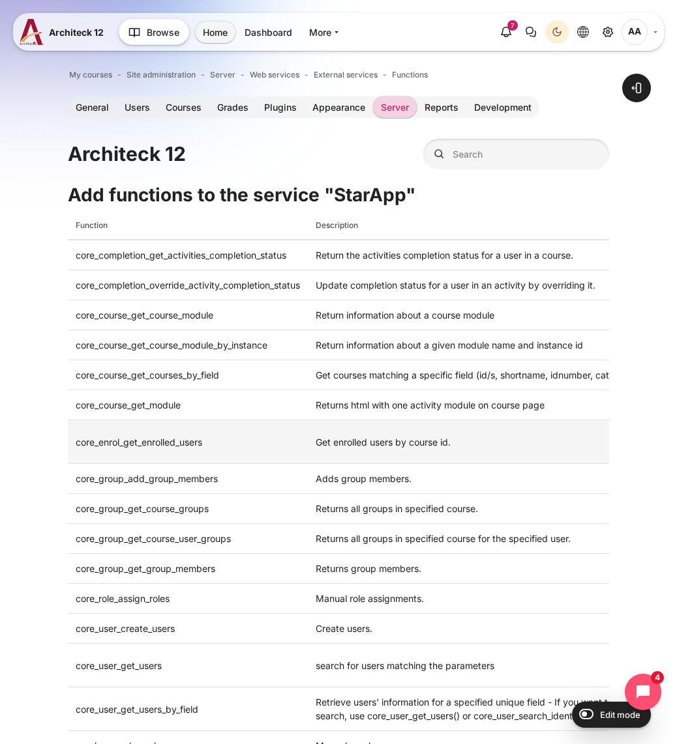
click at [418, 453] on td "Get enrolled users by course id." at bounding box center [502, 442] width 389 height 44
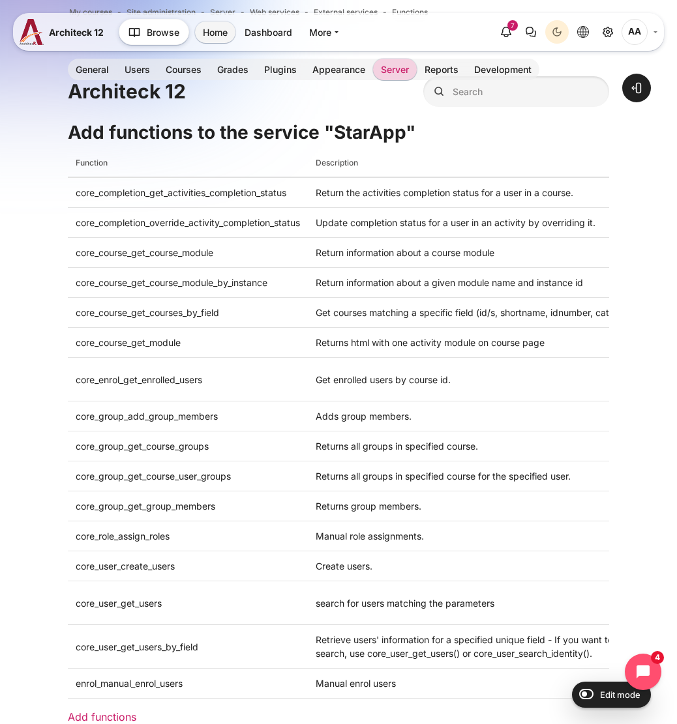
scroll to position [102, 0]
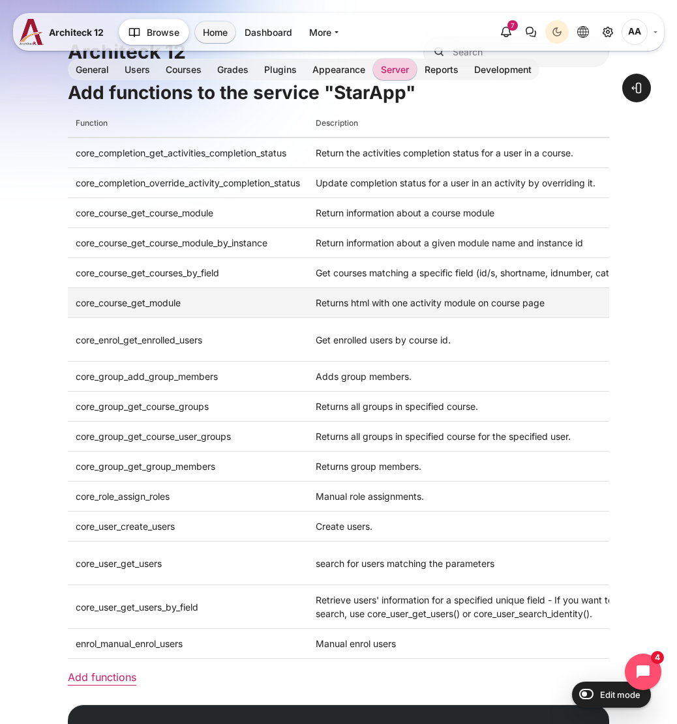
click at [456, 308] on div "Returns html with one activity module on course page" at bounding box center [501, 303] width 373 height 14
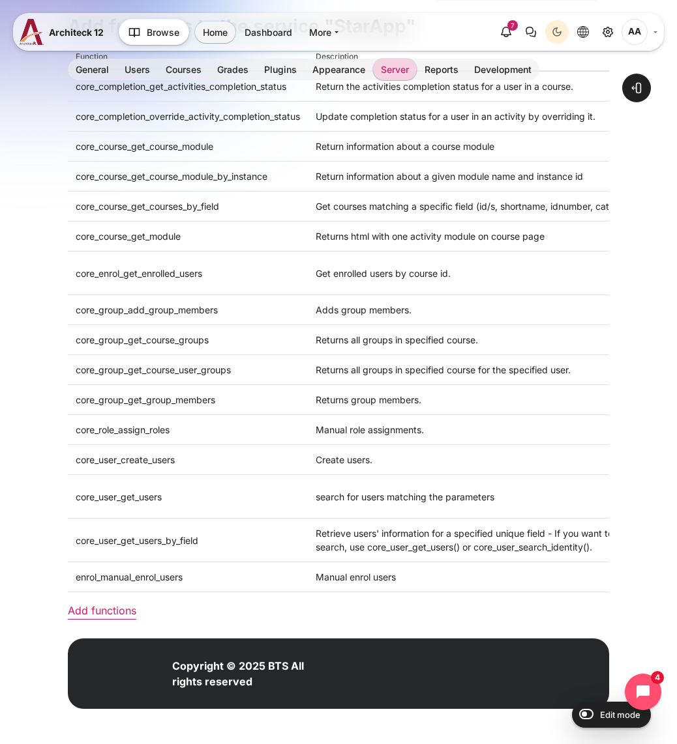
scroll to position [169, 0]
click at [115, 608] on link "Add functions" at bounding box center [102, 610] width 68 height 13
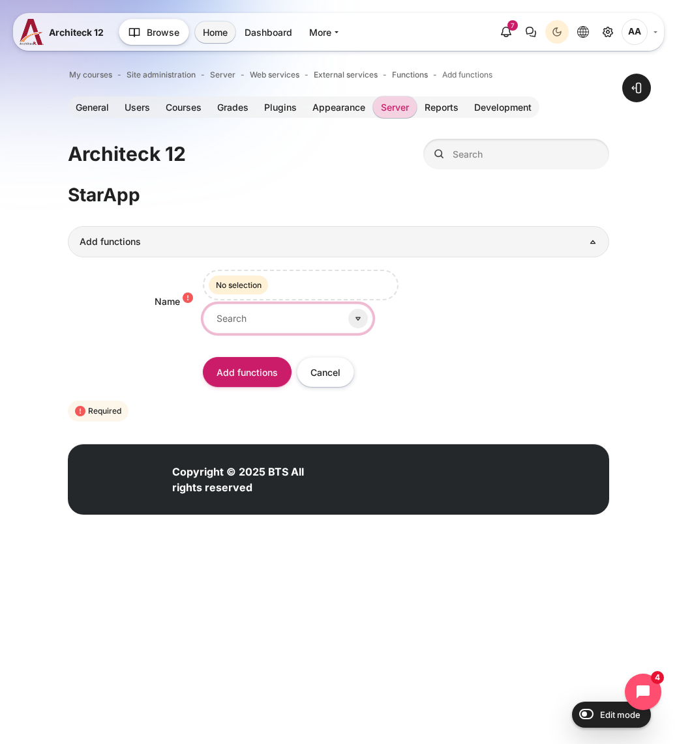
click at [235, 328] on input "Name" at bounding box center [288, 318] width 170 height 29
paste input "core_user_get_user_preferences"
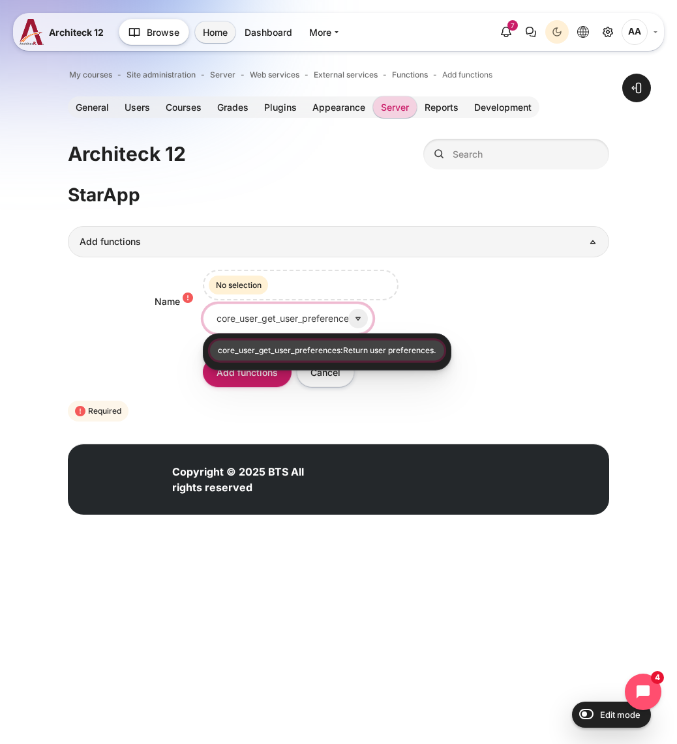
type input "core_user_get_user_preferences"
click at [299, 344] on li "core_user_get_user_preferences:Return user preferences." at bounding box center [327, 350] width 234 height 20
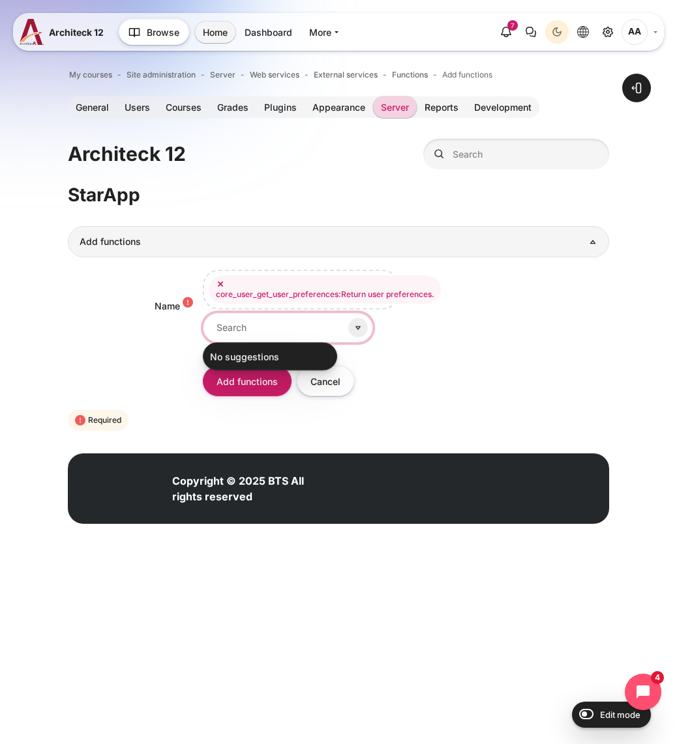
paste input "core_user_get_users_by_field"
click at [262, 327] on input "core_user_get_users_by_field" at bounding box center [288, 327] width 170 height 29
paste input "update_users"
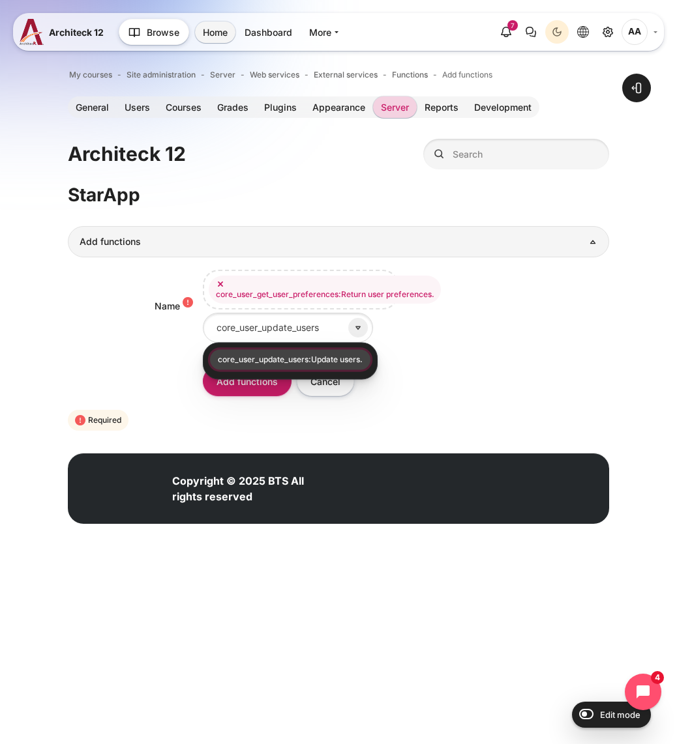
click at [276, 359] on li "core_user_update_users:Update users." at bounding box center [290, 359] width 160 height 20
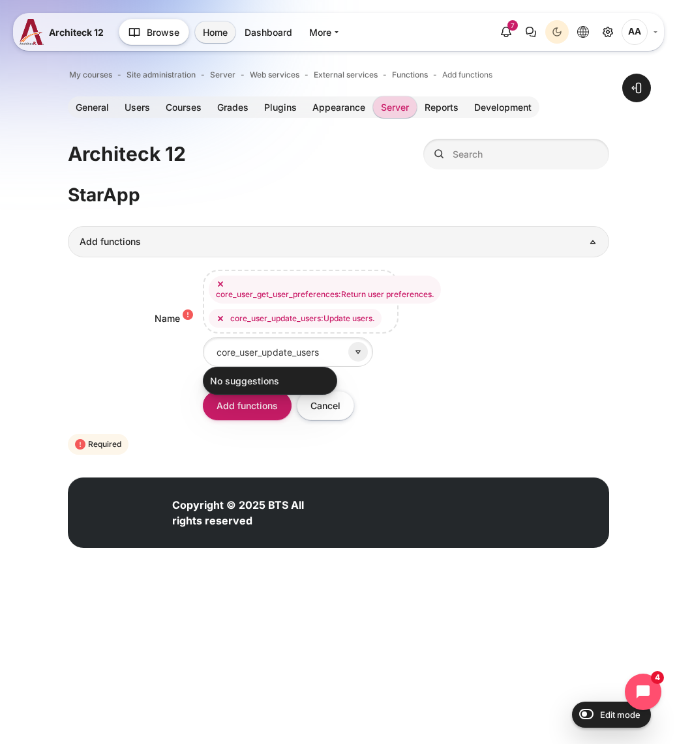
click at [624, 359] on div "Open block drawer" at bounding box center [338, 311] width 677 height 546
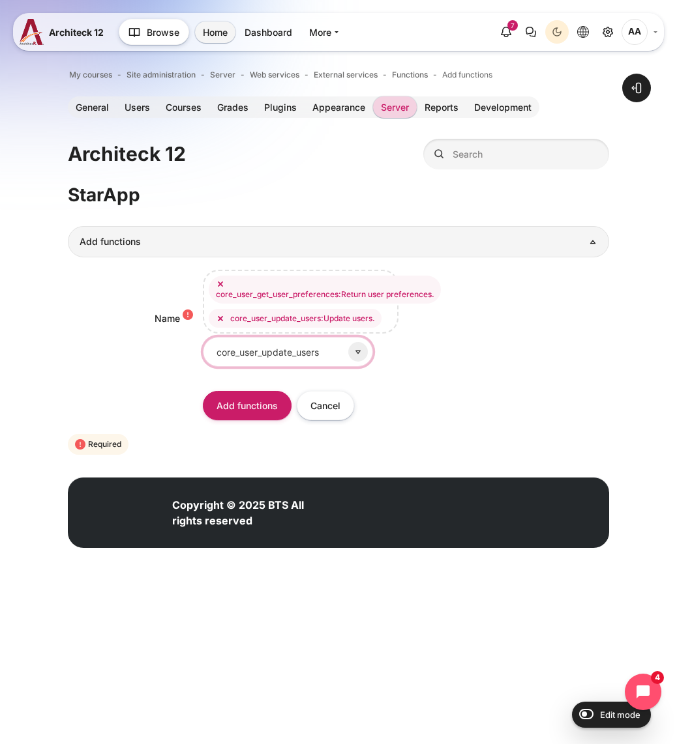
click at [278, 351] on input "core_user_update_users" at bounding box center [288, 351] width 170 height 29
paste input "enrol_manual_enrol"
click at [312, 350] on input "enrol_manual_enrol_users" at bounding box center [288, 351] width 170 height 29
paste input "un"
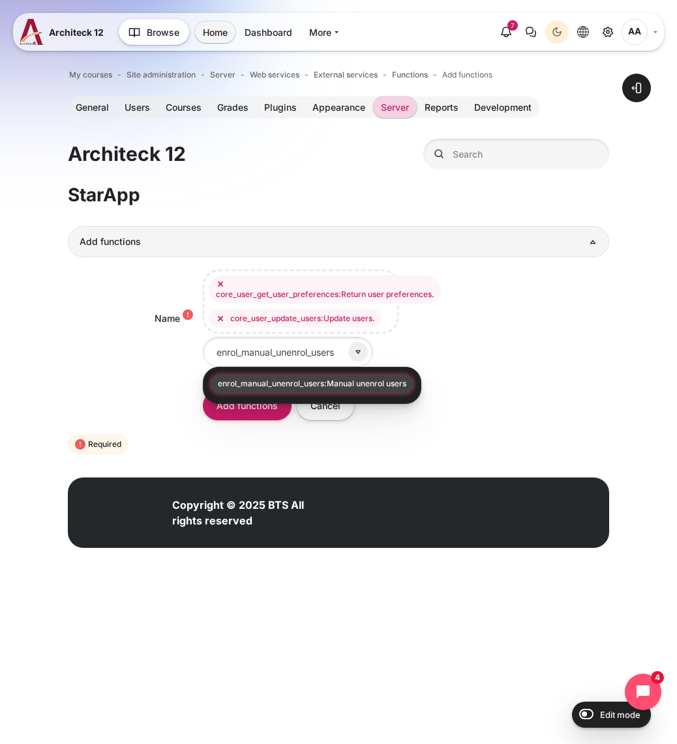
click at [358, 387] on li "enrol_manual_unenrol_users:Manual unenrol users" at bounding box center [312, 384] width 204 height 20
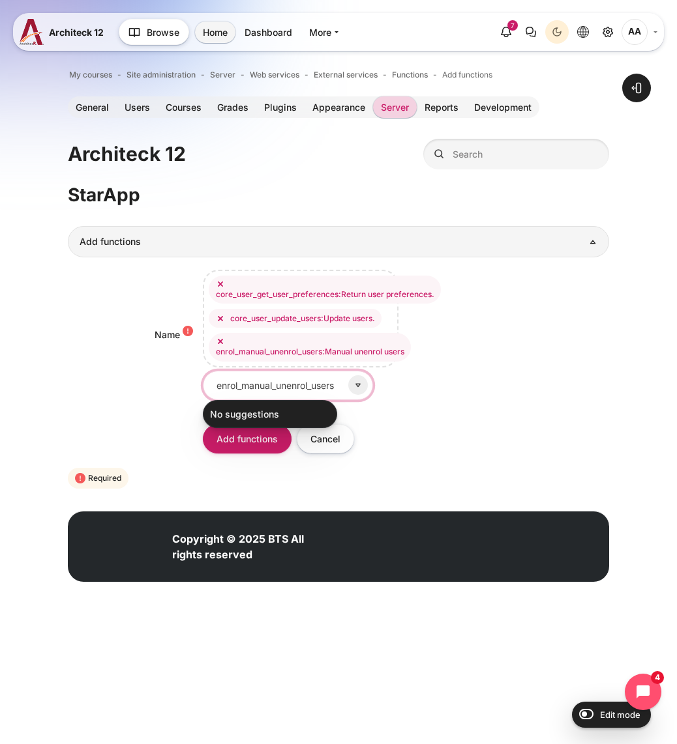
click at [273, 390] on input "enrol_manual_unenrol_users" at bounding box center [288, 385] width 170 height 29
paste input "local_wsgetroles_get_role"
type input "local_wsgetroles_get_roles"
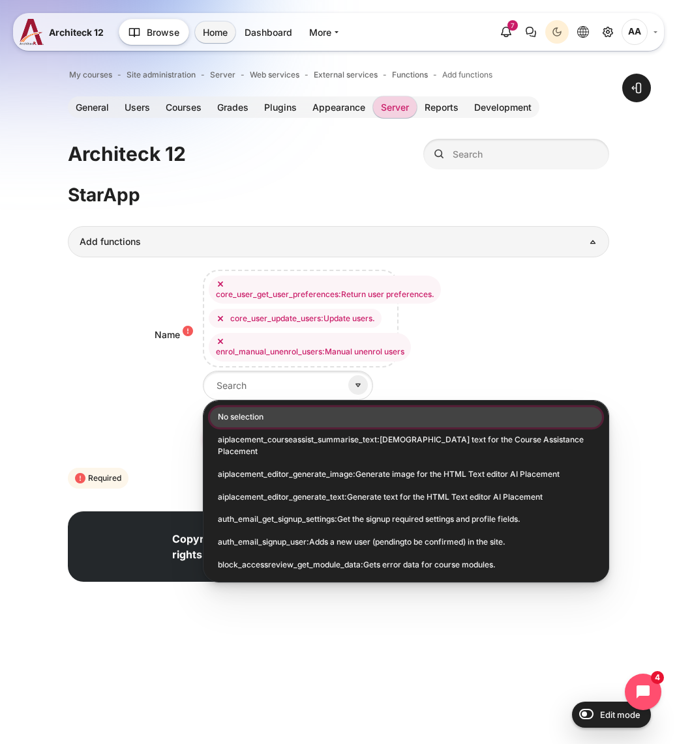
click at [501, 354] on div "No selection aiplacement_courseassist_summarise_text:Summarise text for the Cou…" at bounding box center [406, 335] width 406 height 130
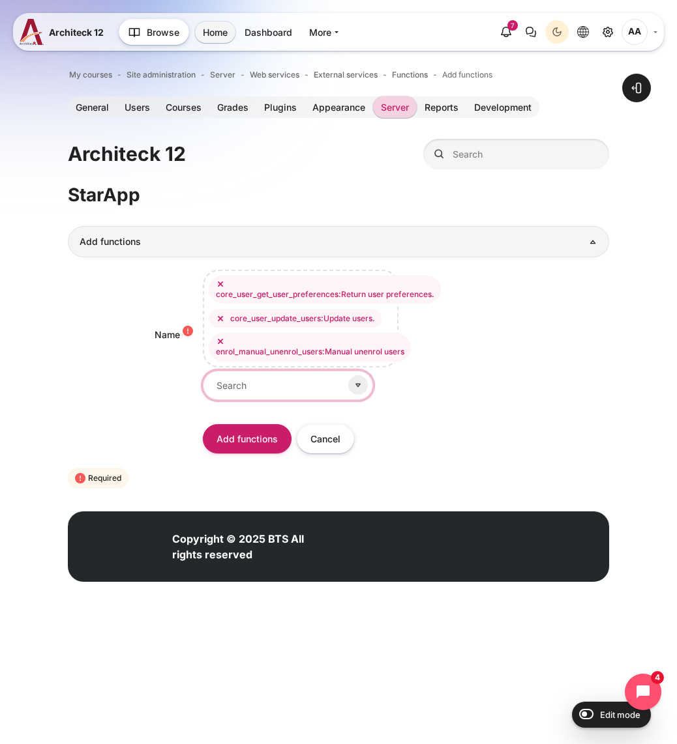
click at [258, 384] on input "Name" at bounding box center [288, 385] width 170 height 29
click at [259, 384] on input "Name" at bounding box center [288, 385] width 170 height 29
paste input "core_completion_override_activity_completion_status"
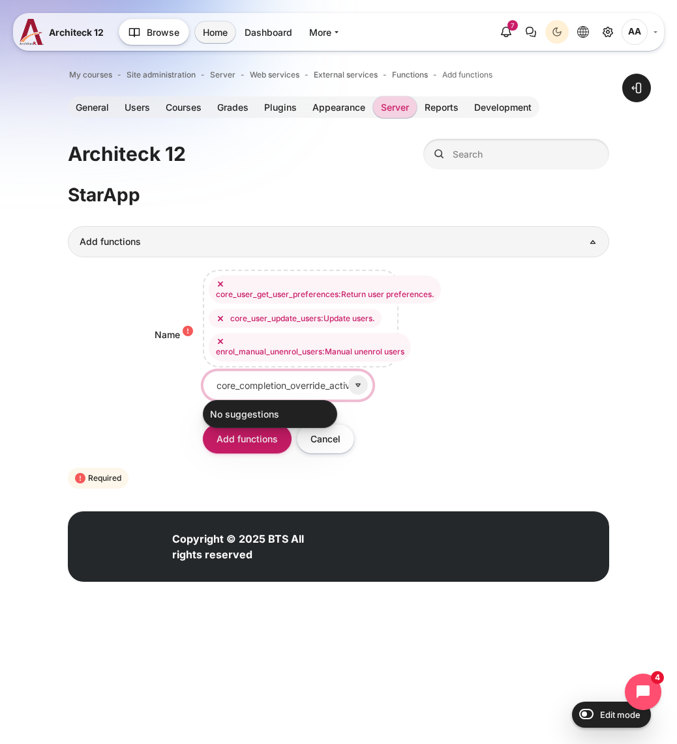
click at [266, 377] on input "core_completion_override_activity_completion_status" at bounding box center [288, 385] width 170 height 29
paste input "urse_get_course_module"
click at [282, 379] on input "core_course_get_course_module" at bounding box center [288, 385] width 170 height 29
paste input "s_by_field"
click at [317, 376] on input "core_course_get_courses_by_field" at bounding box center [288, 385] width 170 height 29
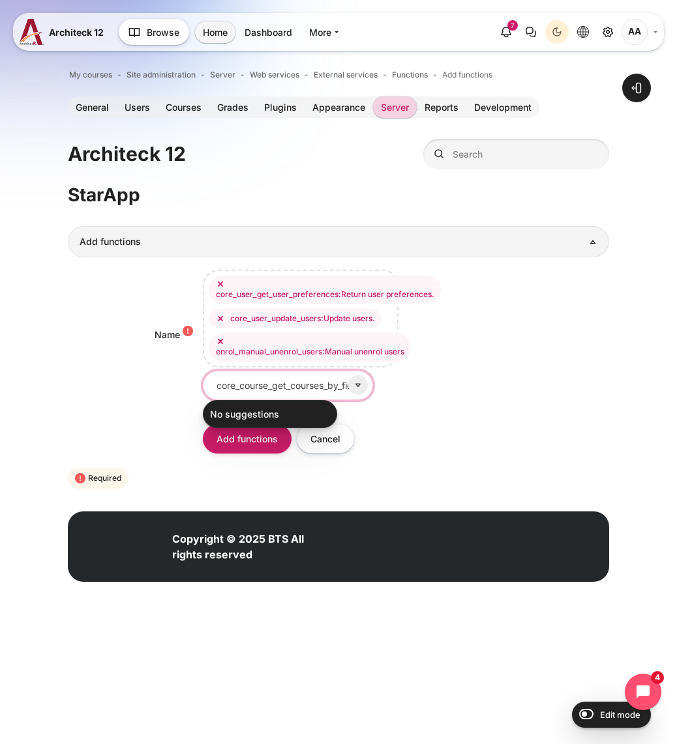
paste input "enrol_get_enrolled_users"
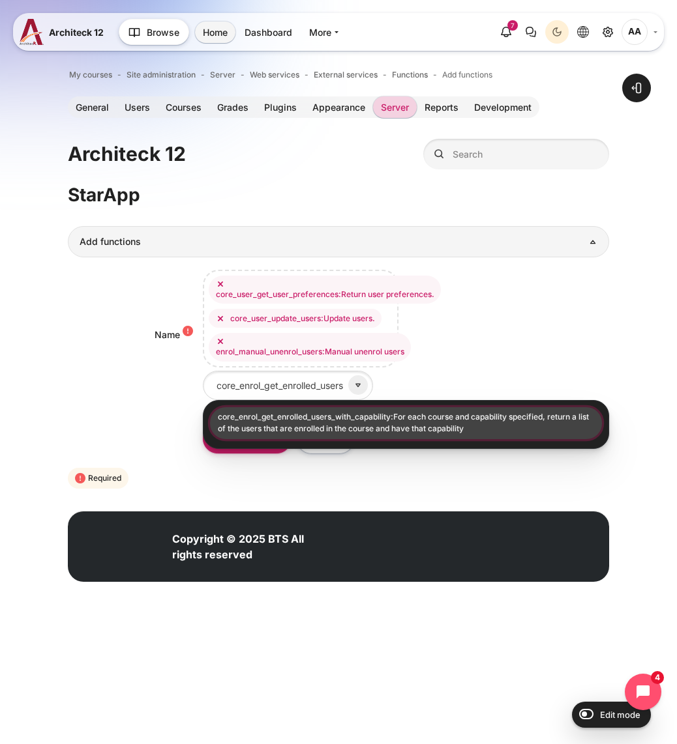
click at [381, 417] on li "core_enrol_get_enrolled_users_with_capability:For each course and capability sp…" at bounding box center [406, 423] width 392 height 32
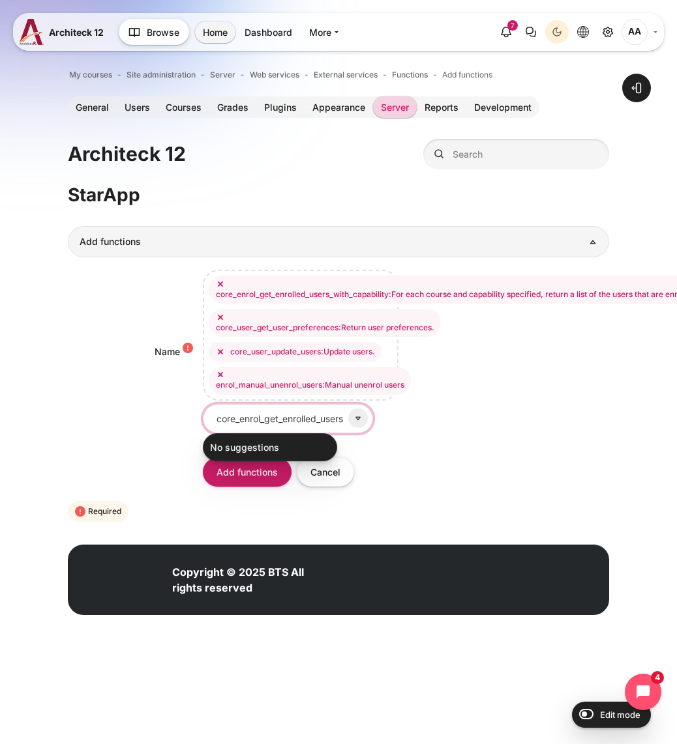
click at [287, 418] on input "core_enrol_get_enrolled_users" at bounding box center [288, 418] width 170 height 29
paste input "group_add_group_memb"
click at [294, 424] on input "core_group_add_group_members" at bounding box center [288, 418] width 170 height 29
paste input "get_course_group"
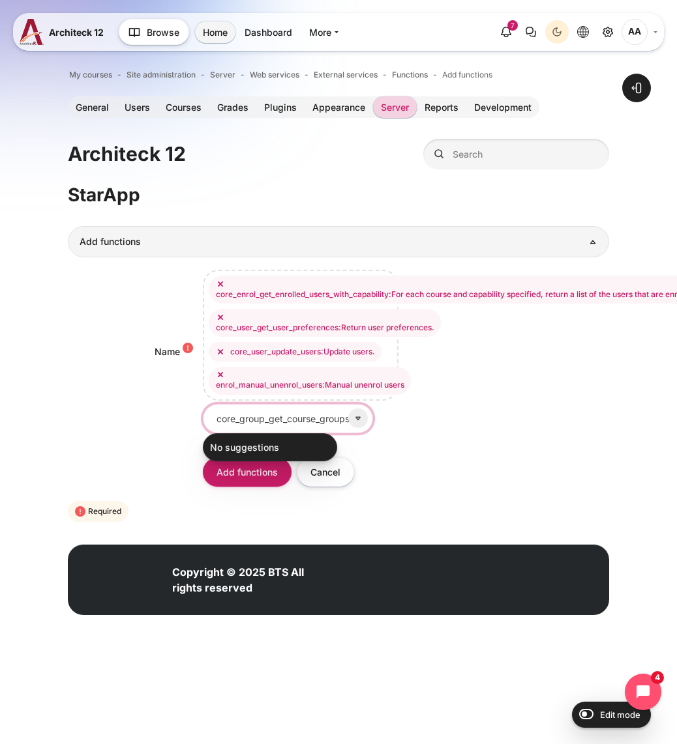
click at [270, 416] on input "core_group_get_course_groups" at bounding box center [288, 418] width 170 height 29
paste input "group_member"
click at [277, 416] on input "core_group_get_group_members" at bounding box center [288, 418] width 170 height 29
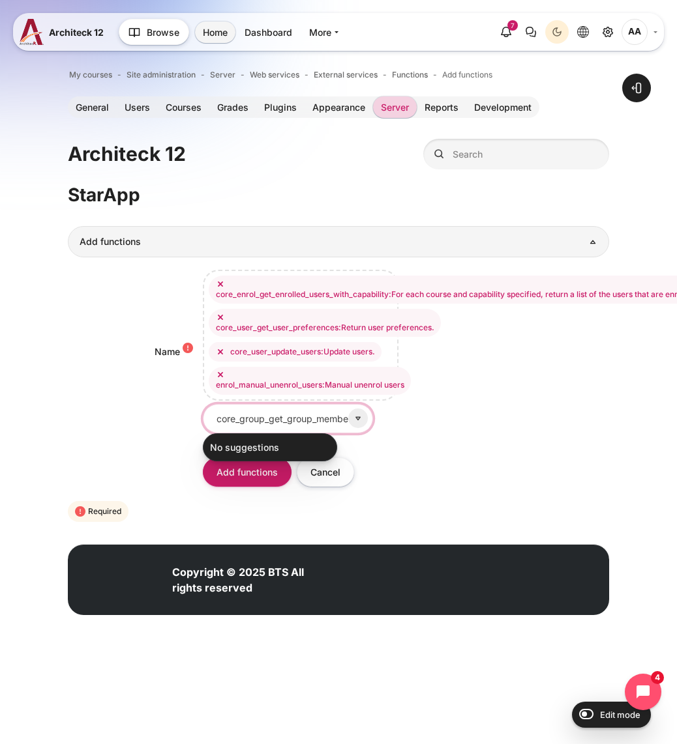
paste input "user_create_us"
click at [281, 415] on input "core_user_create_users" at bounding box center [288, 418] width 170 height 29
paste input "get_user_preference"
click at [259, 421] on input "core_user_get_user_preferences" at bounding box center [288, 418] width 170 height 29
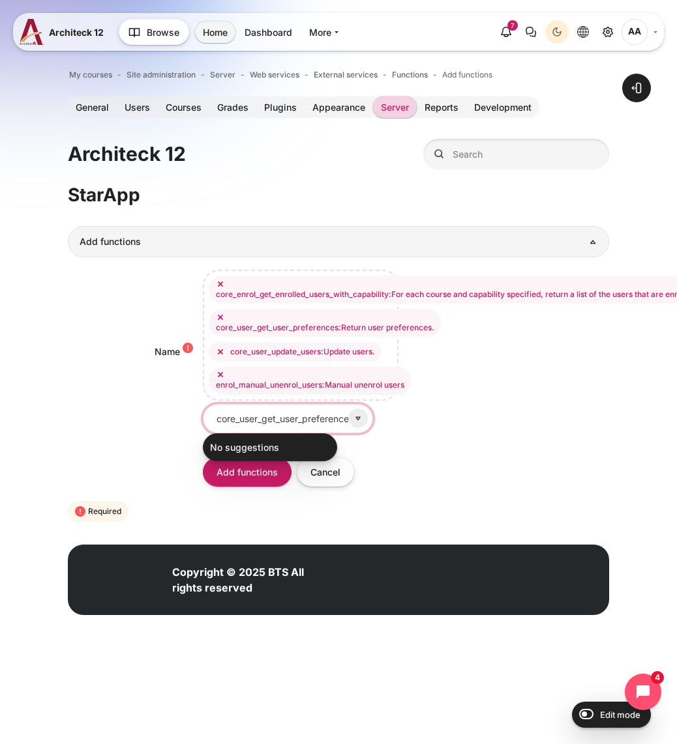
paste input "s_by_field"
click at [579, 394] on div "No selection aiplacement_courseassist_summarise_text:Summarise text for the Cou…" at bounding box center [406, 352] width 406 height 164
click at [295, 413] on input "core_user_get_users_by_field" at bounding box center [288, 418] width 170 height 29
paste input "update_users"
click at [271, 420] on input "core_user_update_users" at bounding box center [288, 418] width 170 height 29
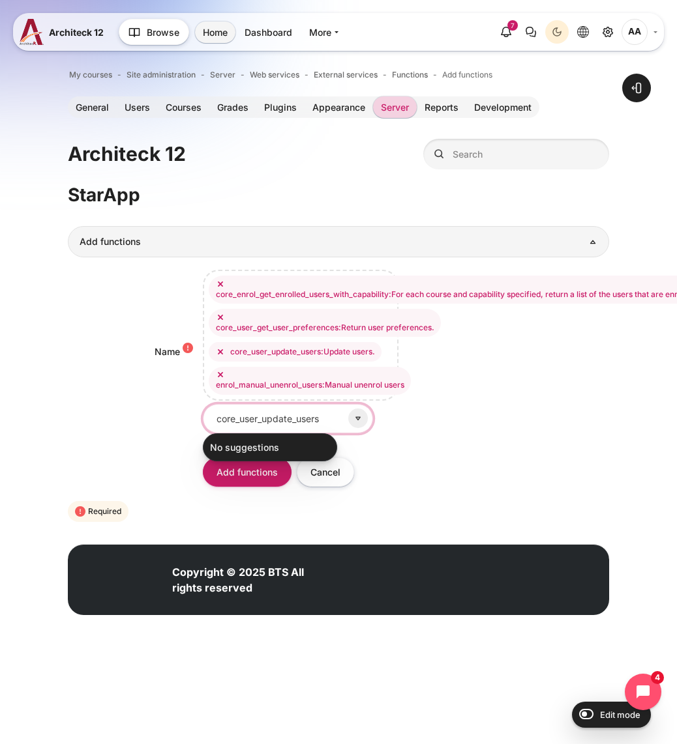
click at [271, 420] on input "core_user_update_users" at bounding box center [288, 418] width 170 height 29
paste input "enrol_manual_enrol"
click at [258, 413] on input "enrol_manual_enrol_users" at bounding box center [288, 418] width 170 height 29
paste input "un"
click at [263, 413] on input "enrol_manual_unenrol_users" at bounding box center [288, 418] width 170 height 29
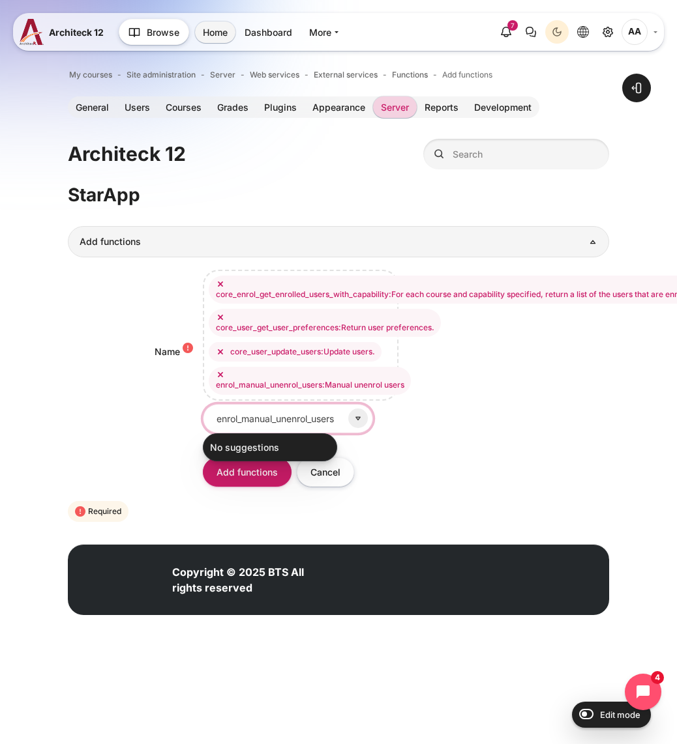
paste input "local_wsgetroles_get_role"
type input "local_wsgetroles_get_roles"
click at [466, 424] on div "No selection aiplacement_courseassist_summarise_text:Summarise text for the Cou…" at bounding box center [406, 352] width 406 height 164
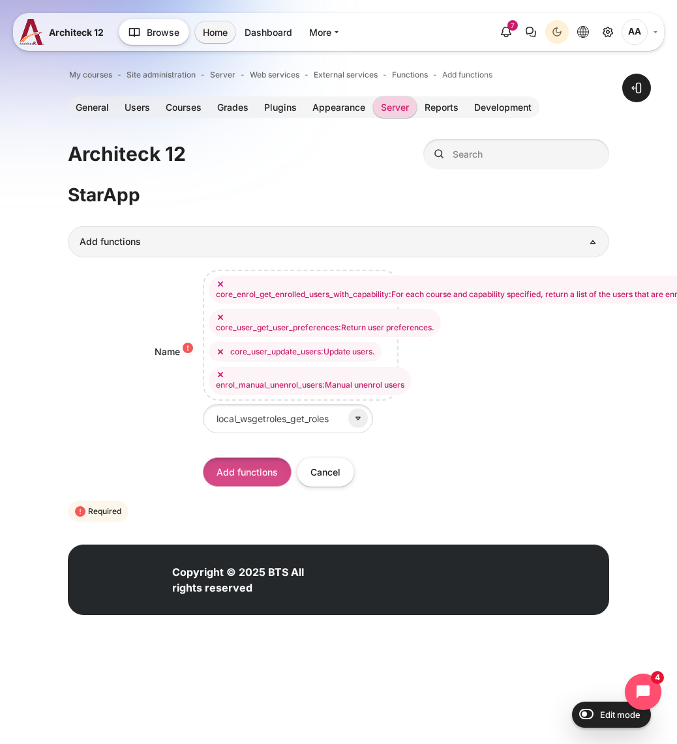
click at [226, 474] on input "Add functions" at bounding box center [247, 472] width 89 height 29
